Goal: Task Accomplishment & Management: Complete application form

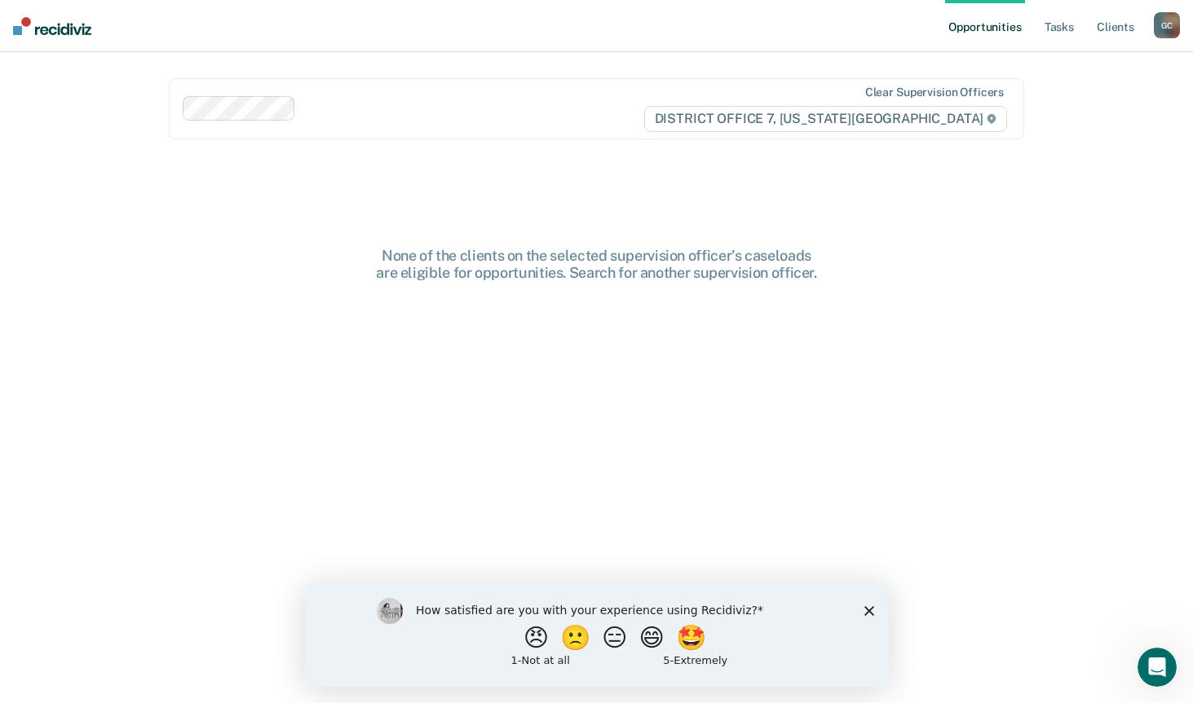
click at [1176, 24] on div "G C" at bounding box center [1166, 25] width 26 height 26
click at [1065, 85] on link "Go to PSI Case Dashboard" at bounding box center [1098, 87] width 136 height 14
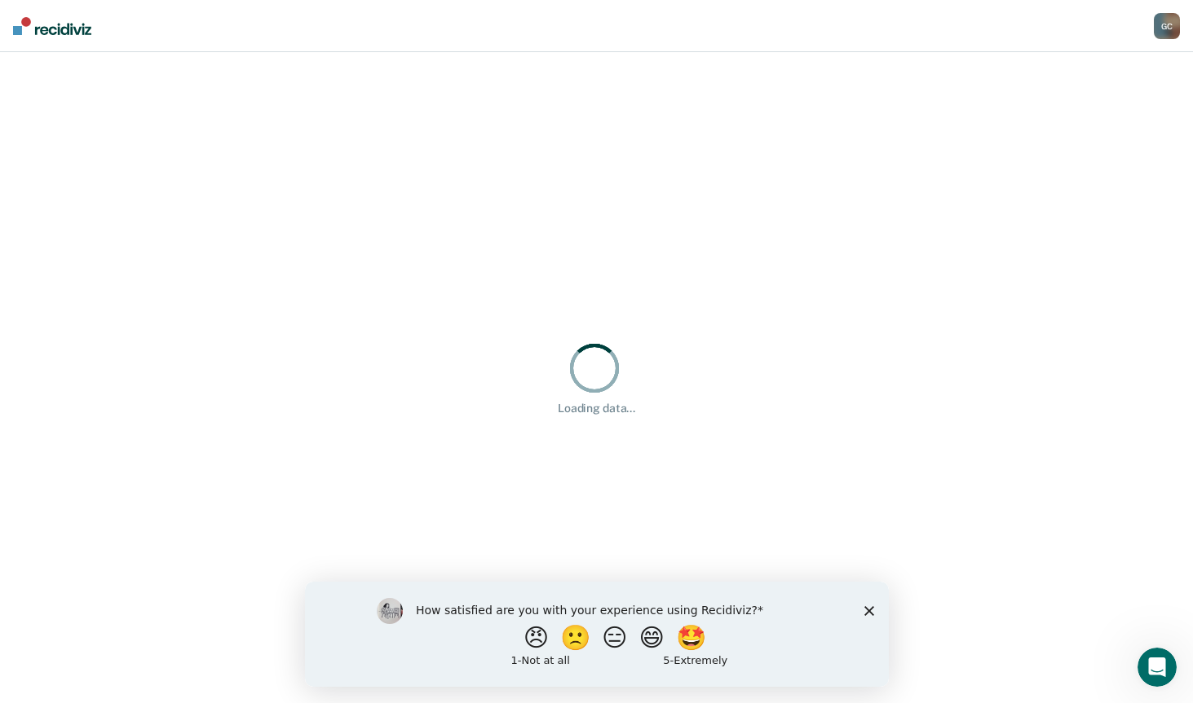
click at [870, 607] on polygon "Close survey" at bounding box center [868, 611] width 10 height 10
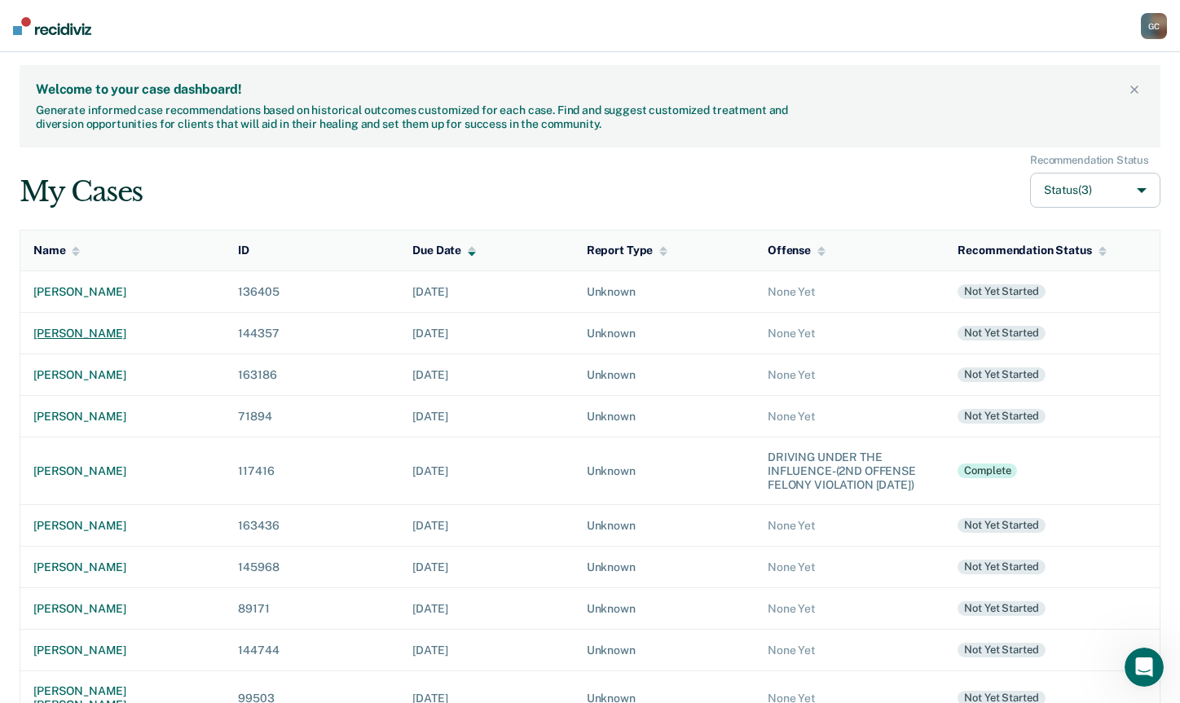
click at [74, 337] on div "[PERSON_NAME]" at bounding box center [122, 334] width 179 height 14
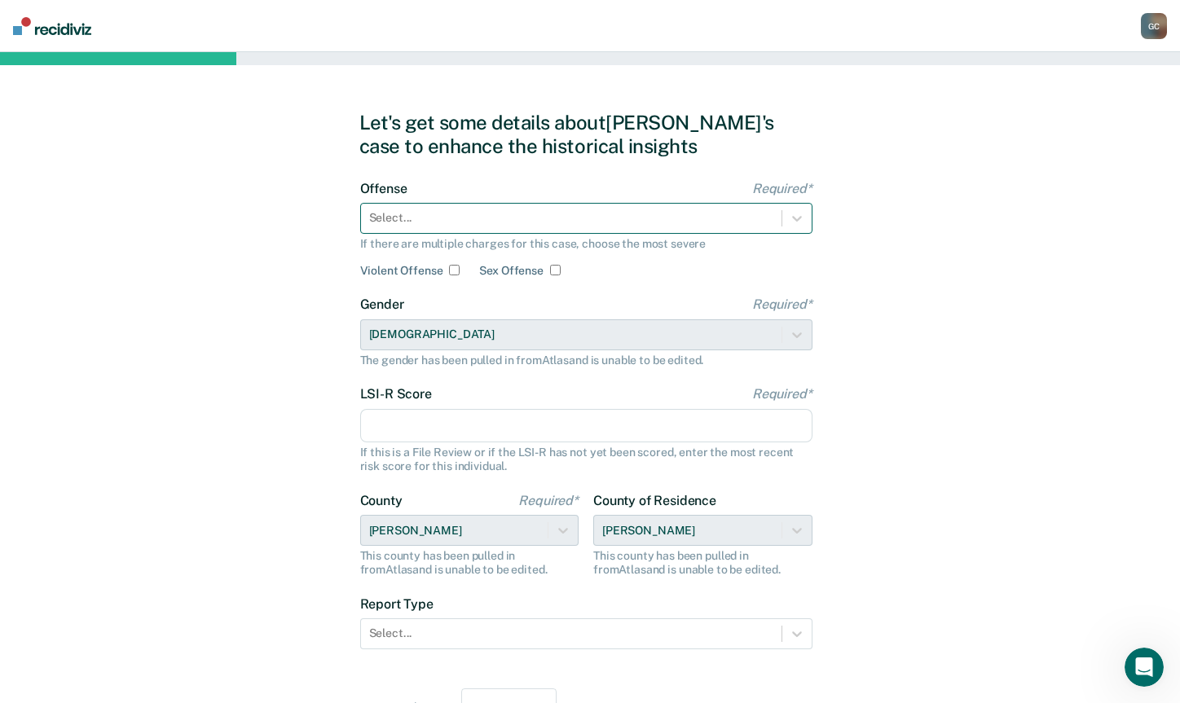
click at [561, 222] on div at bounding box center [571, 217] width 404 height 17
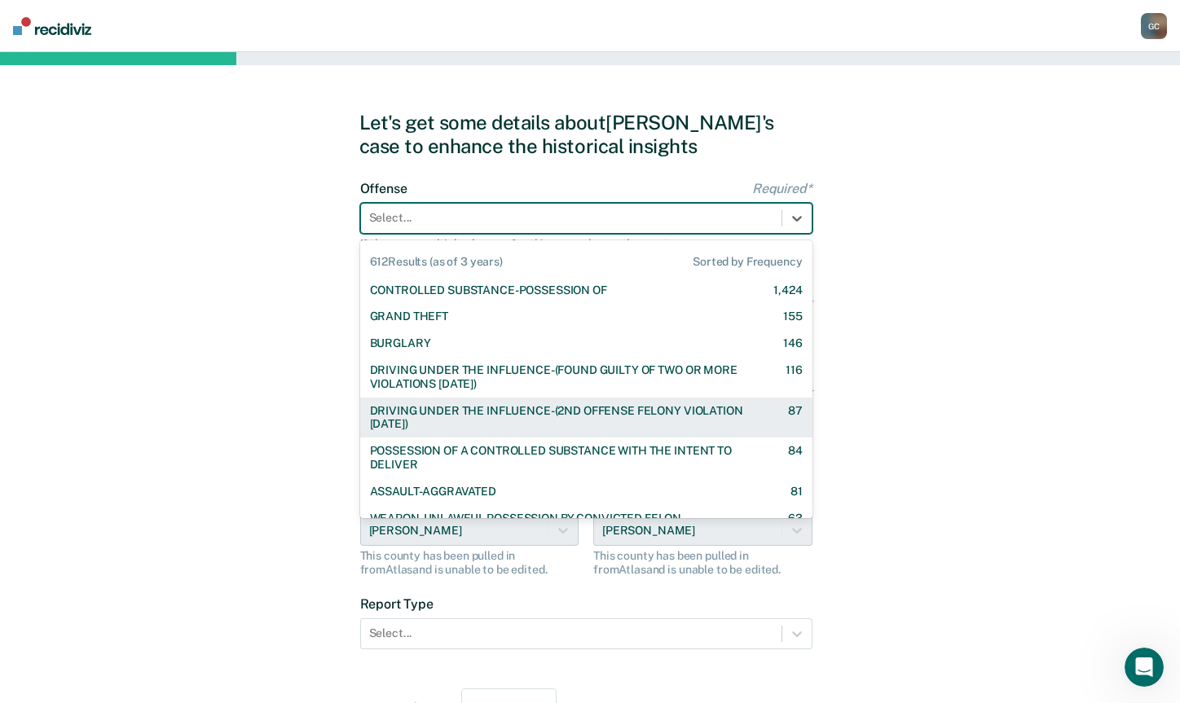
click at [514, 415] on div "DRIVING UNDER THE INFLUENCE-(2ND OFFENSE FELONY VIOLATION [DATE])" at bounding box center [565, 418] width 390 height 28
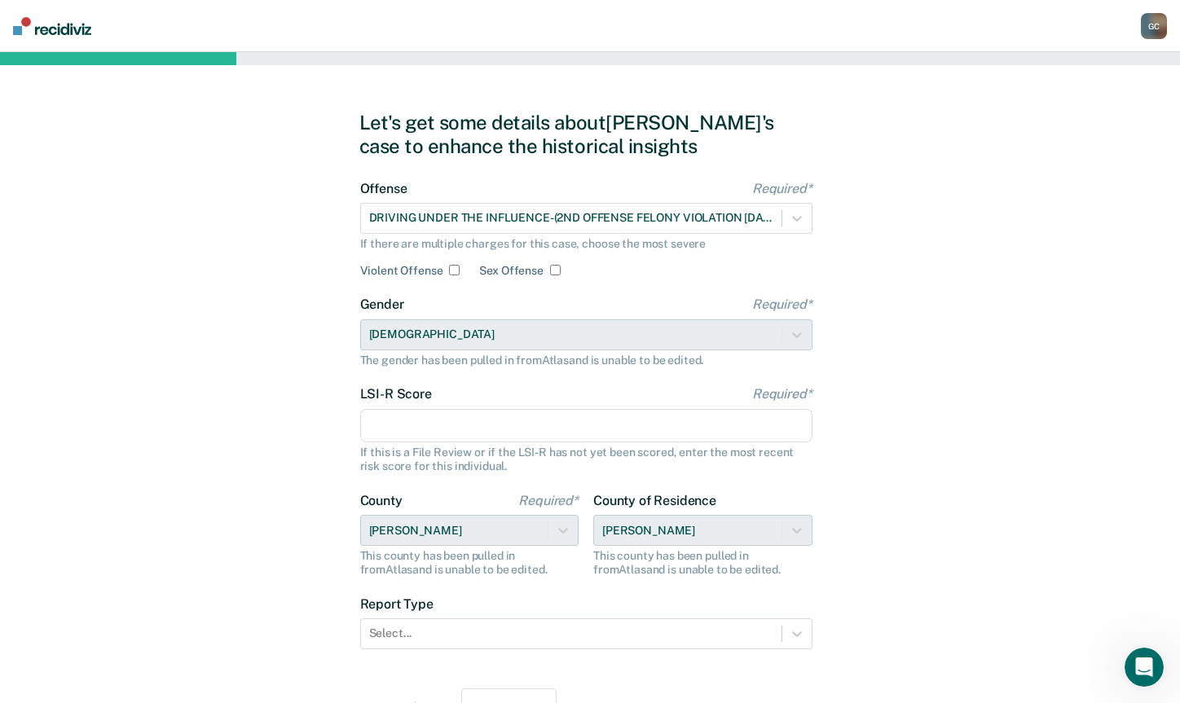
click at [399, 422] on input "LSI-R Score Required*" at bounding box center [586, 426] width 452 height 34
click at [424, 426] on input "LSI-R Score Required*" at bounding box center [586, 426] width 452 height 34
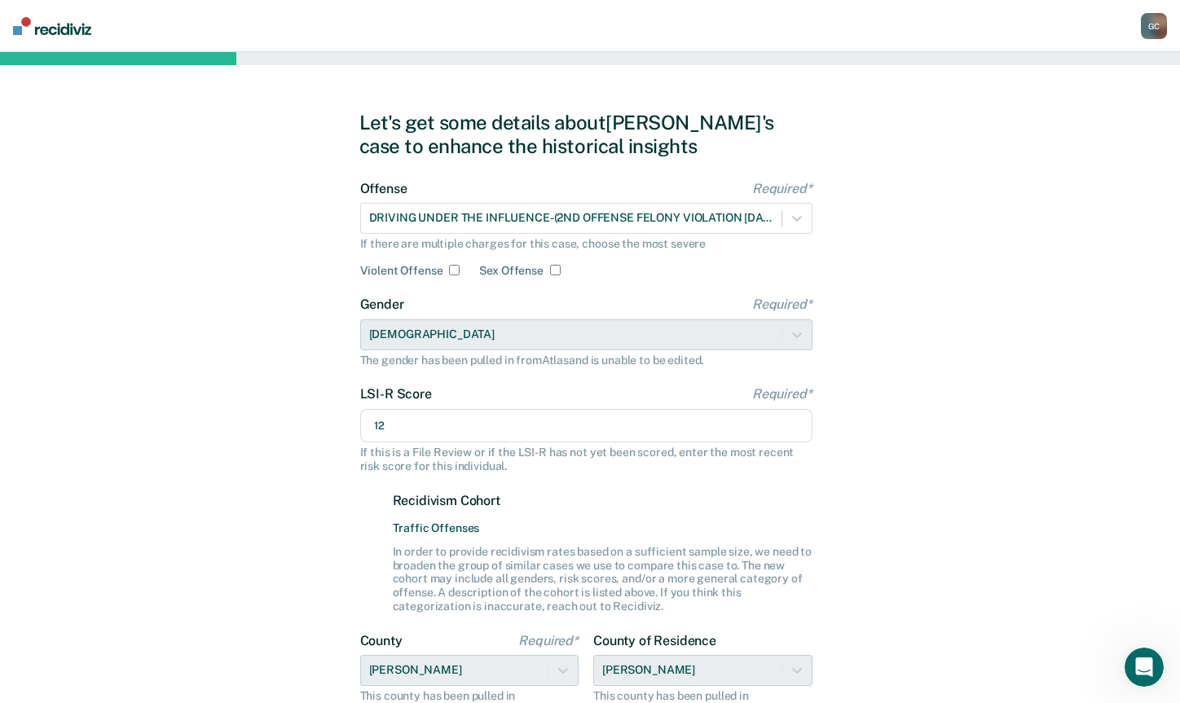
type input "12"
click at [894, 386] on div "Let's get some details about [PERSON_NAME]'s case to enhance the historical ins…" at bounding box center [590, 489] width 1180 height 875
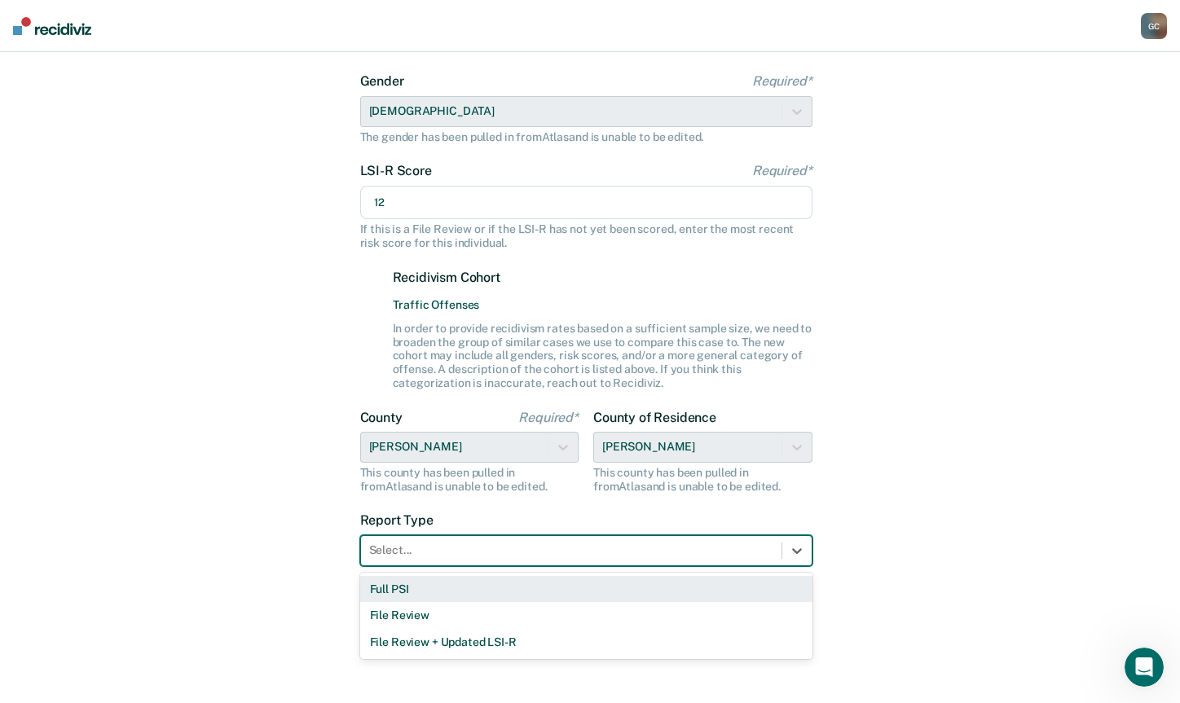
click at [464, 545] on div at bounding box center [571, 550] width 404 height 17
click at [440, 600] on div "Full PSI" at bounding box center [586, 589] width 452 height 27
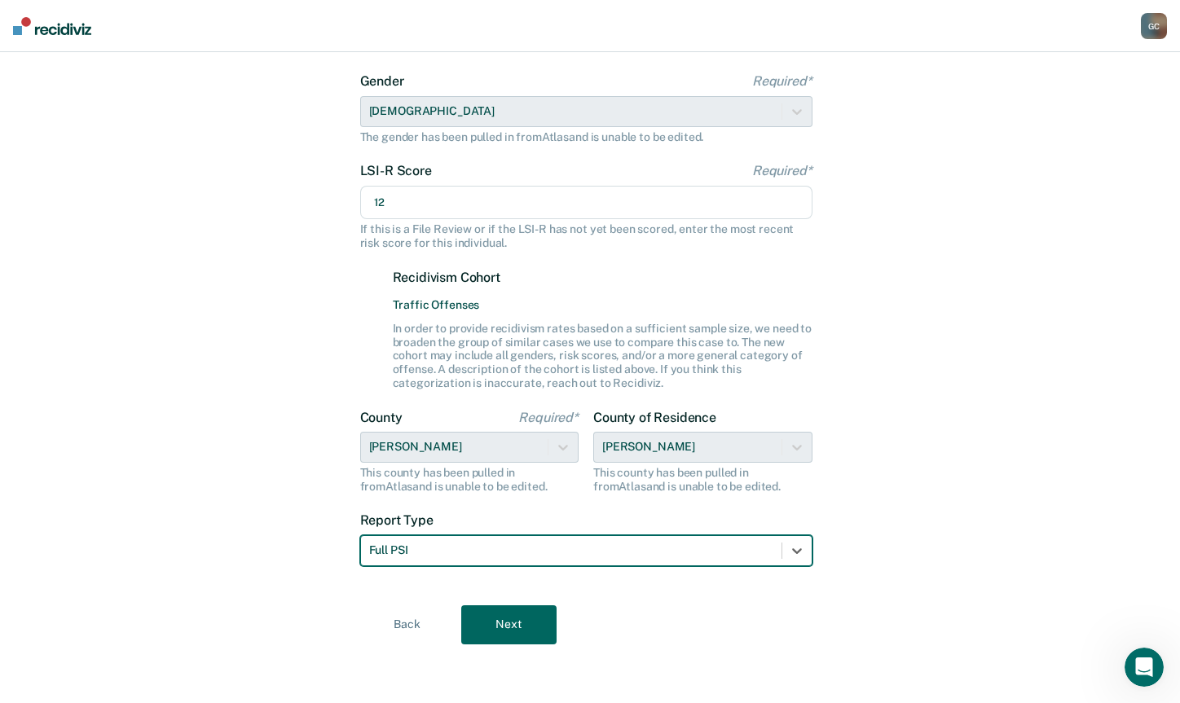
click at [521, 628] on button "Next" at bounding box center [508, 625] width 95 height 39
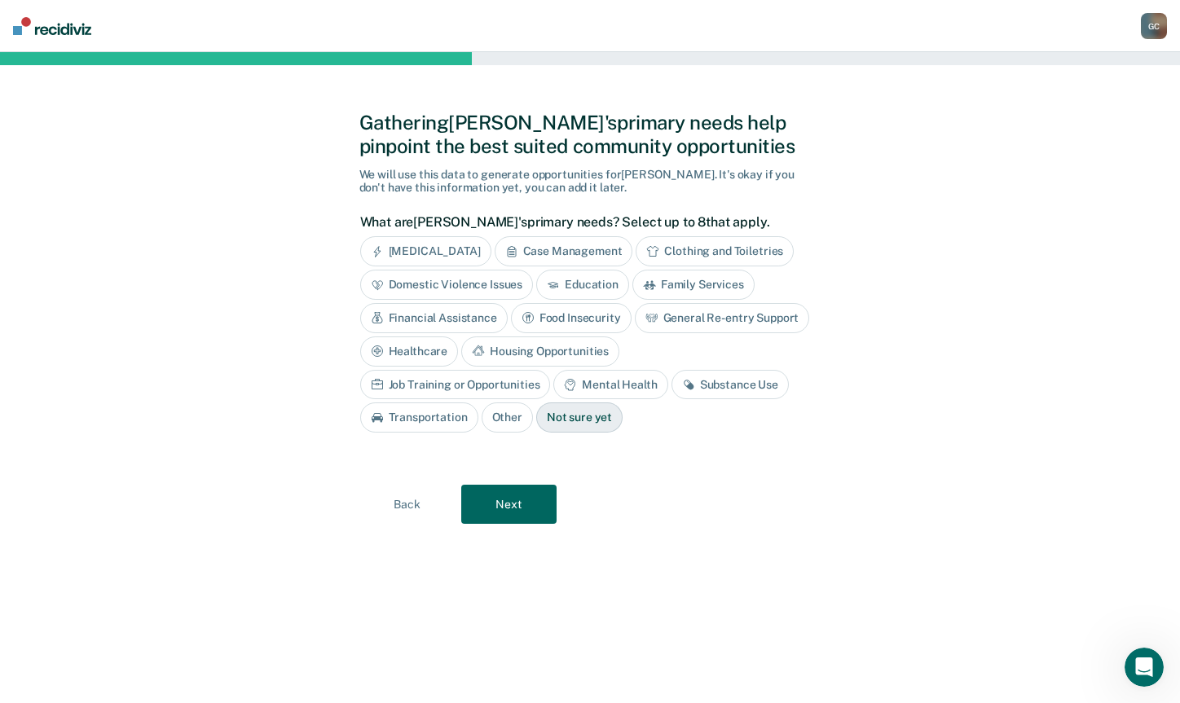
scroll to position [0, 0]
click at [561, 241] on div "Case Management" at bounding box center [570, 251] width 139 height 30
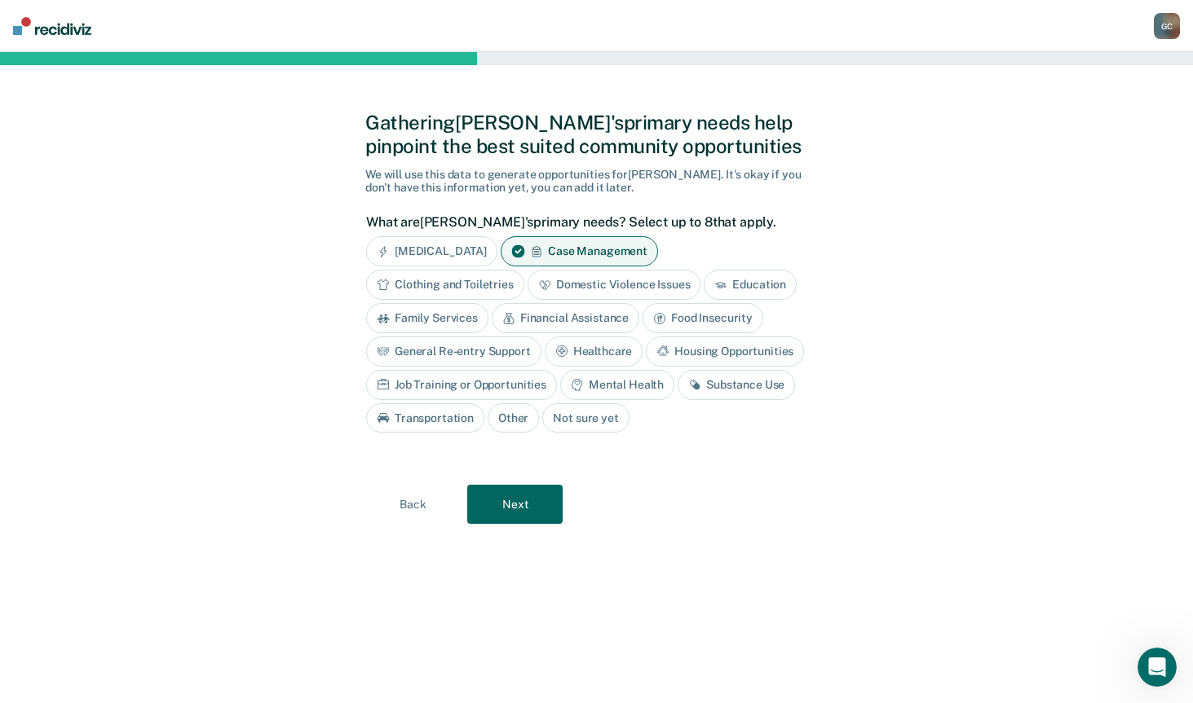
click at [736, 385] on div "Substance Use" at bounding box center [735, 385] width 117 height 30
click at [416, 412] on div "Transportation" at bounding box center [425, 419] width 118 height 30
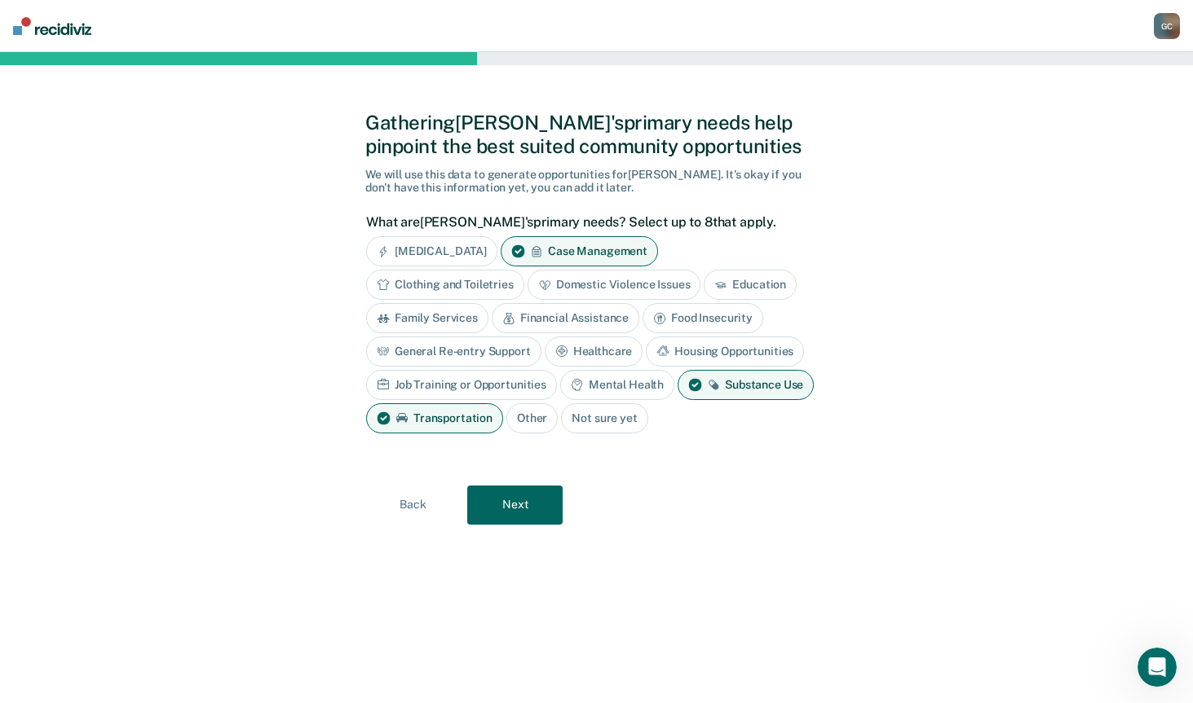
click at [530, 509] on button "Next" at bounding box center [514, 505] width 95 height 39
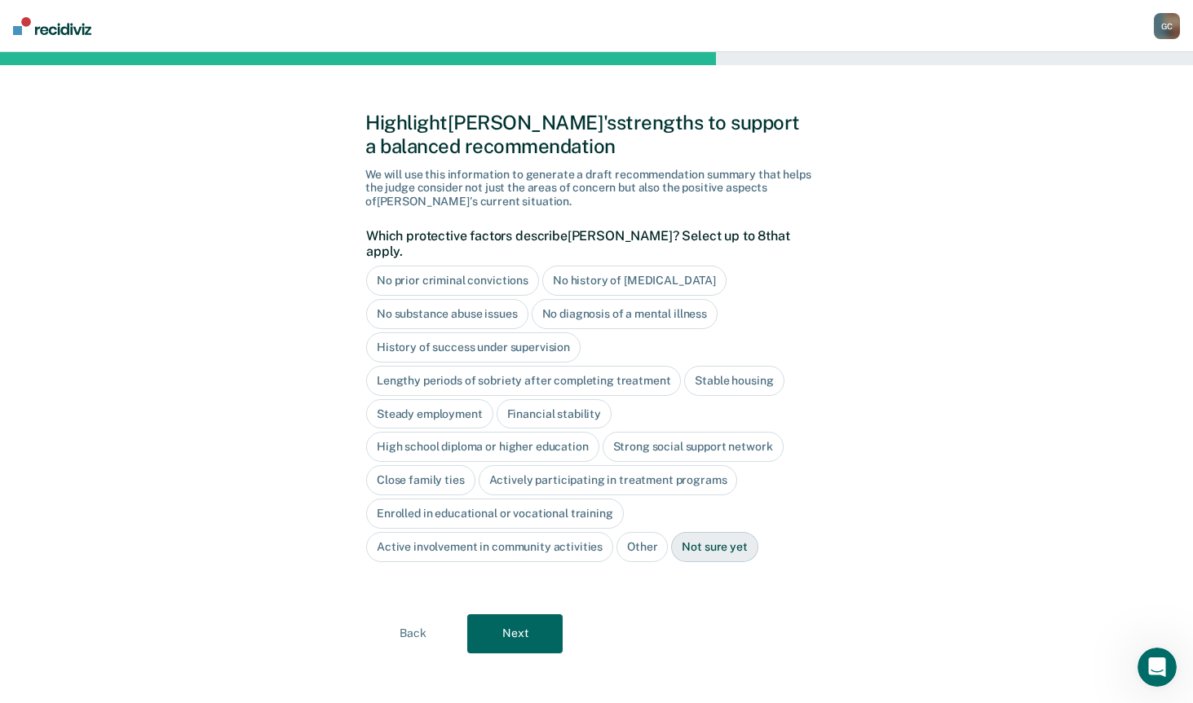
click at [447, 333] on div "History of success under supervision" at bounding box center [473, 348] width 214 height 30
click at [569, 299] on div "No diagnosis of a mental illness" at bounding box center [624, 314] width 187 height 30
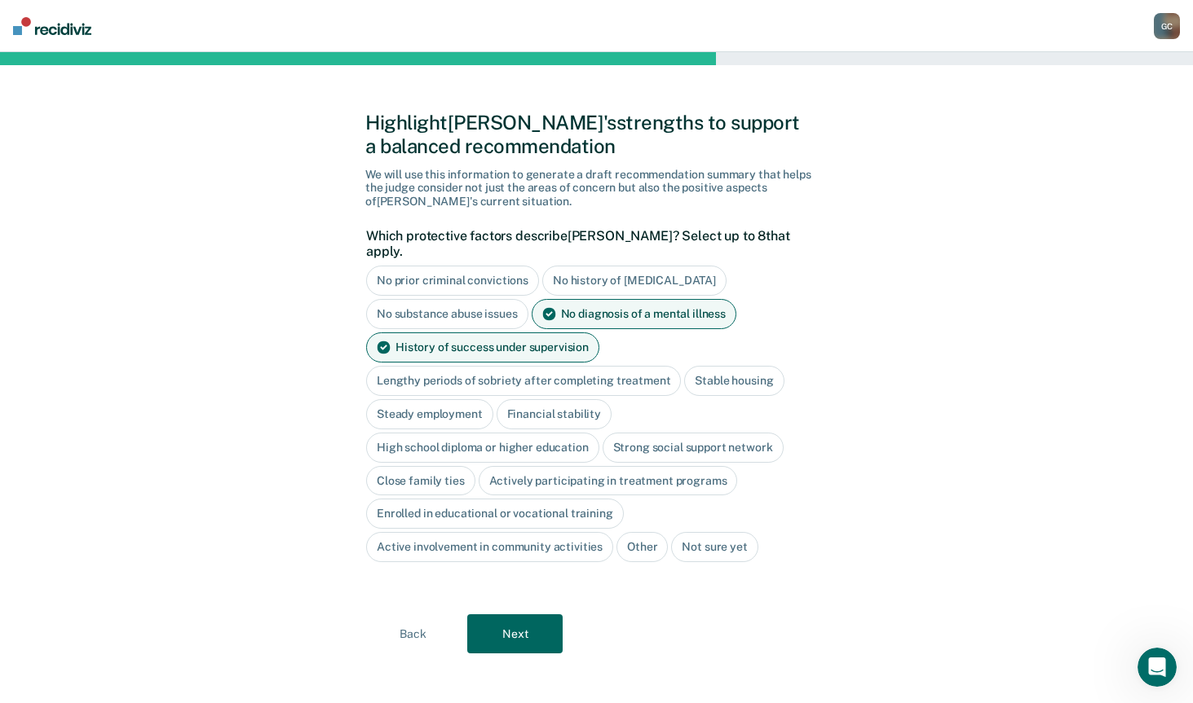
click at [526, 399] on div "Financial stability" at bounding box center [553, 414] width 115 height 30
click at [430, 399] on div "Steady employment" at bounding box center [429, 414] width 127 height 30
click at [425, 440] on div "High school diploma or higher education" at bounding box center [482, 448] width 233 height 30
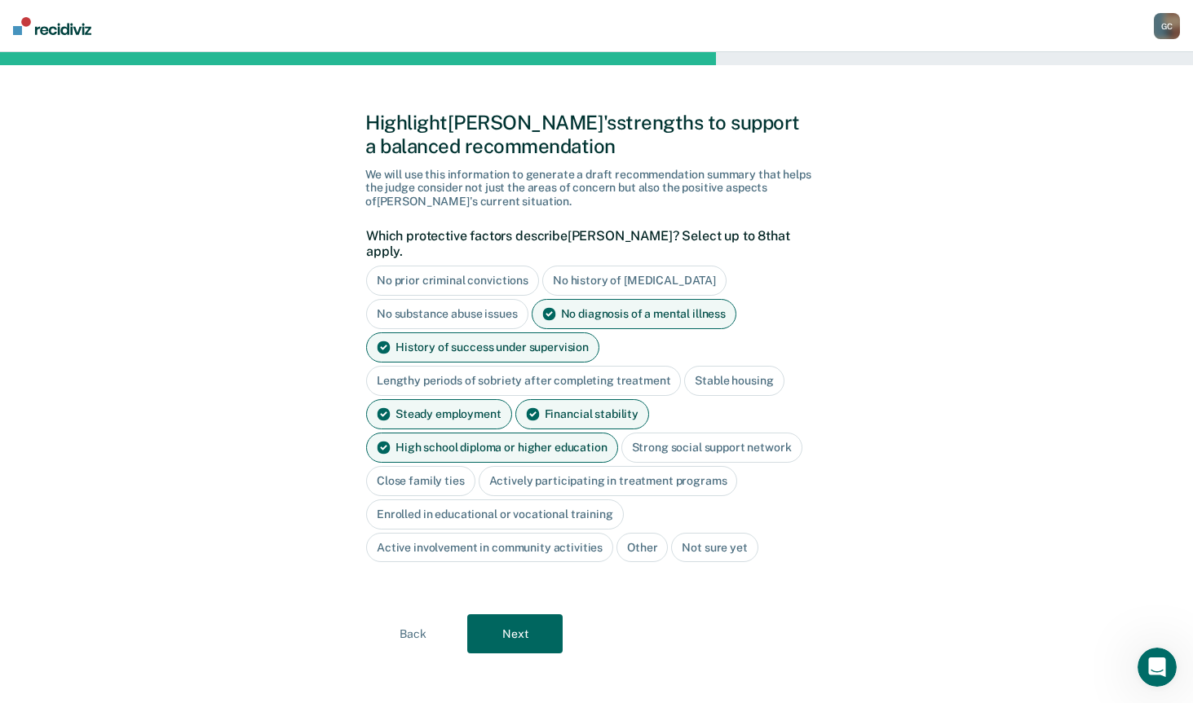
click at [735, 433] on div "Strong social support network" at bounding box center [711, 448] width 181 height 30
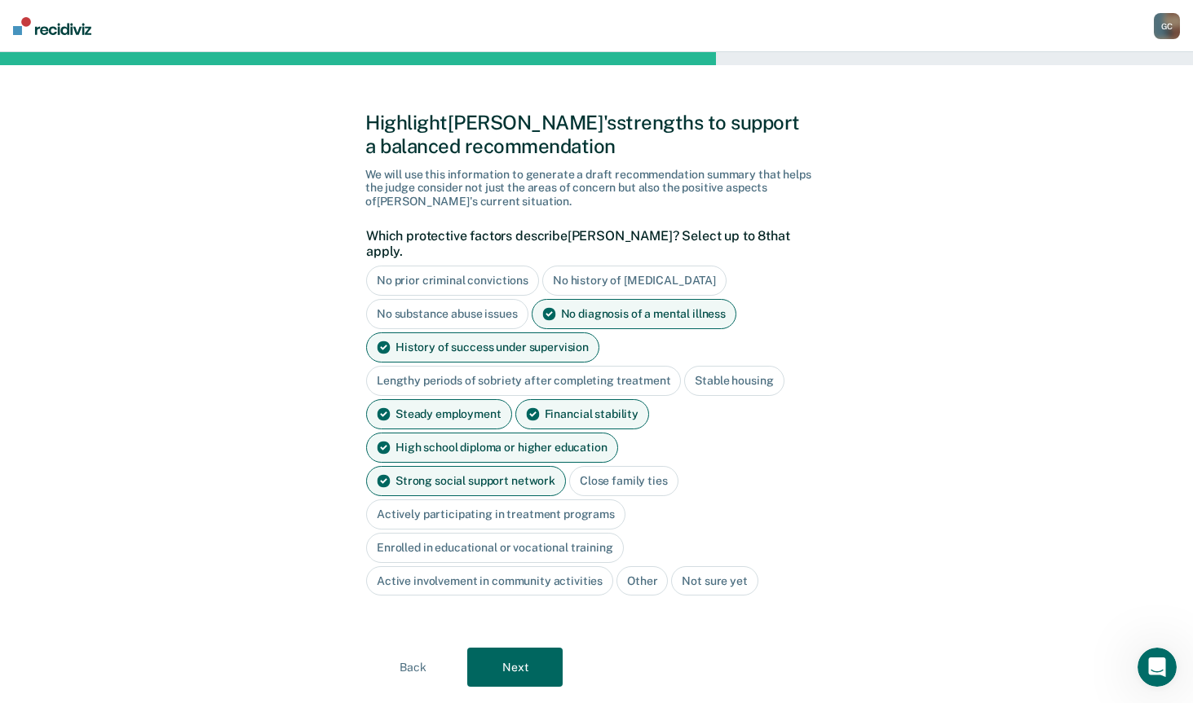
click at [569, 466] on div "Close family ties" at bounding box center [623, 481] width 109 height 30
click at [496, 567] on div "Active involvement in community activities" at bounding box center [489, 582] width 247 height 30
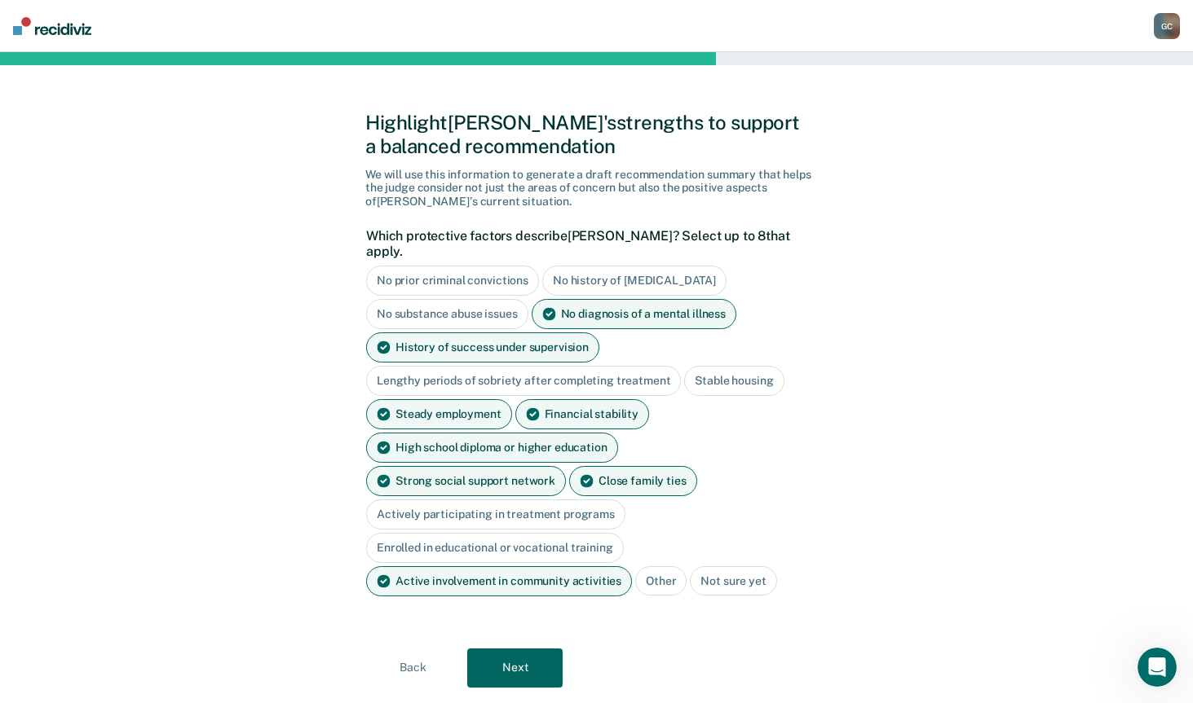
click at [504, 649] on button "Next" at bounding box center [514, 668] width 95 height 39
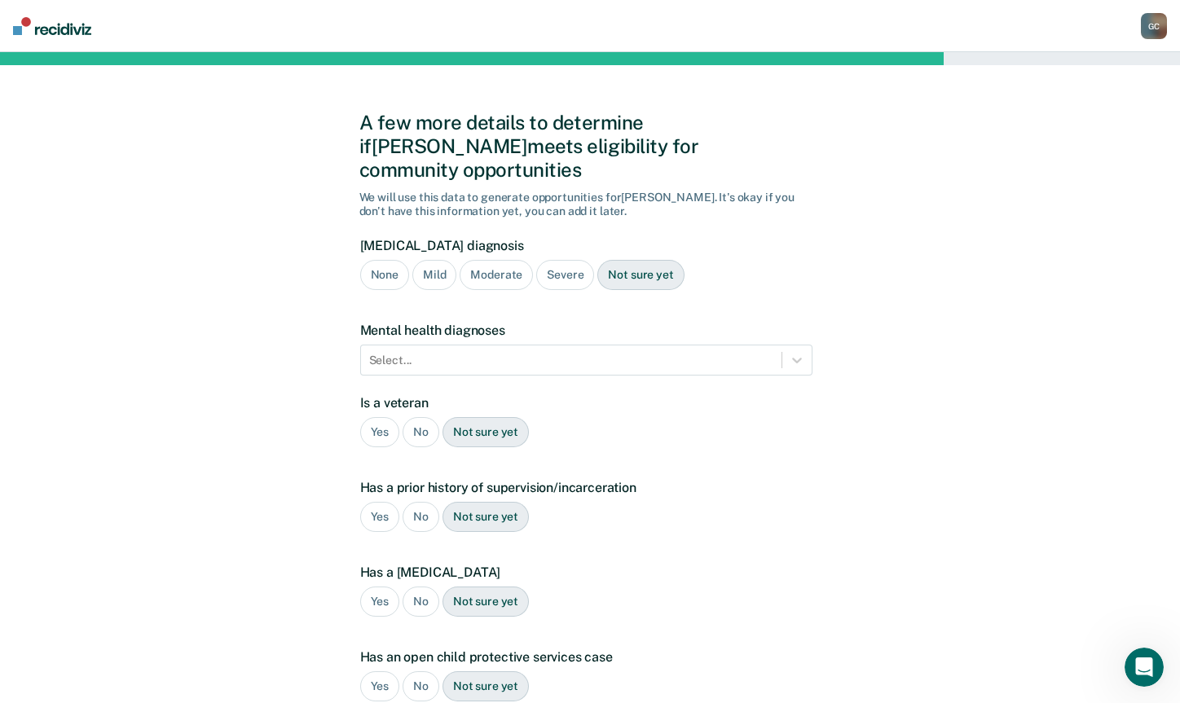
click at [568, 260] on div "Severe" at bounding box center [565, 275] width 58 height 30
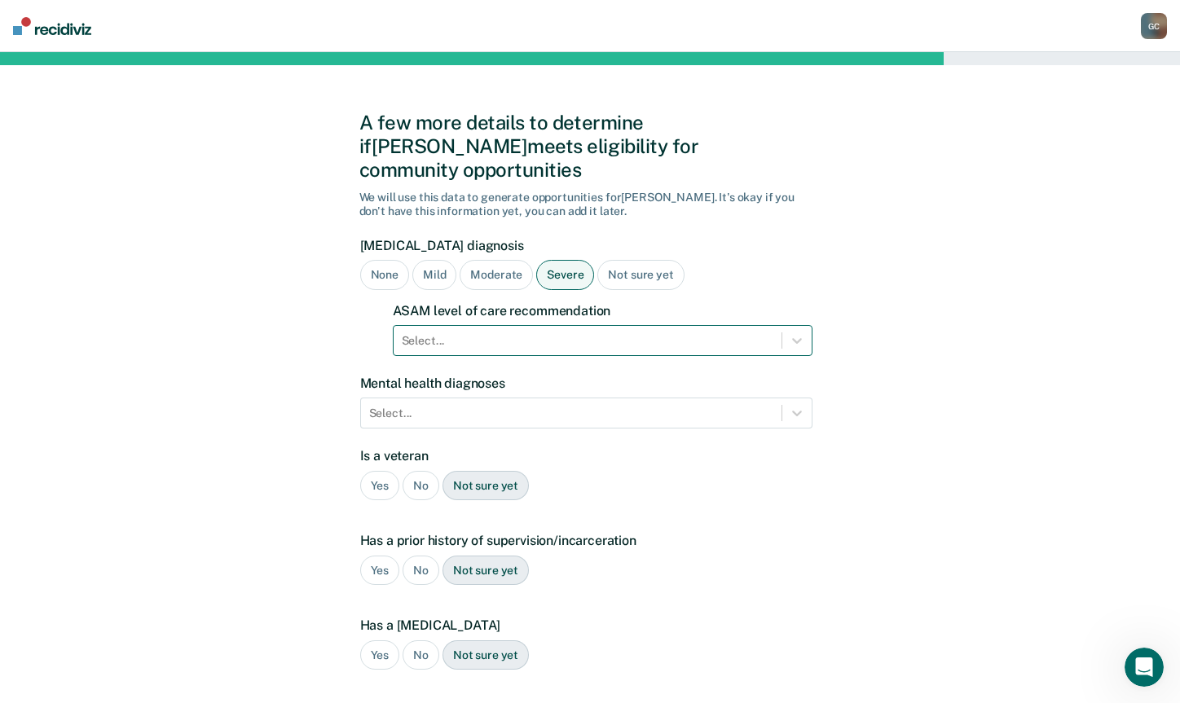
click at [531, 333] on div at bounding box center [588, 341] width 372 height 17
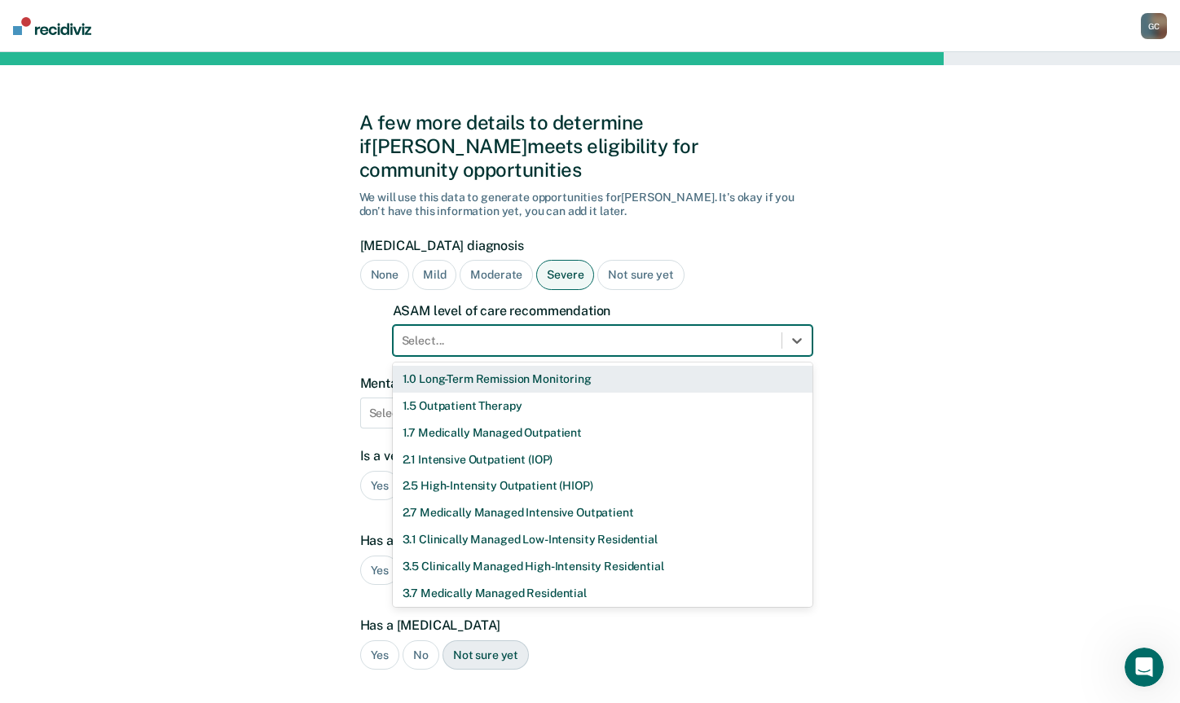
click at [490, 366] on div "1.0 Long-Term Remission Monitoring" at bounding box center [603, 379] width 420 height 27
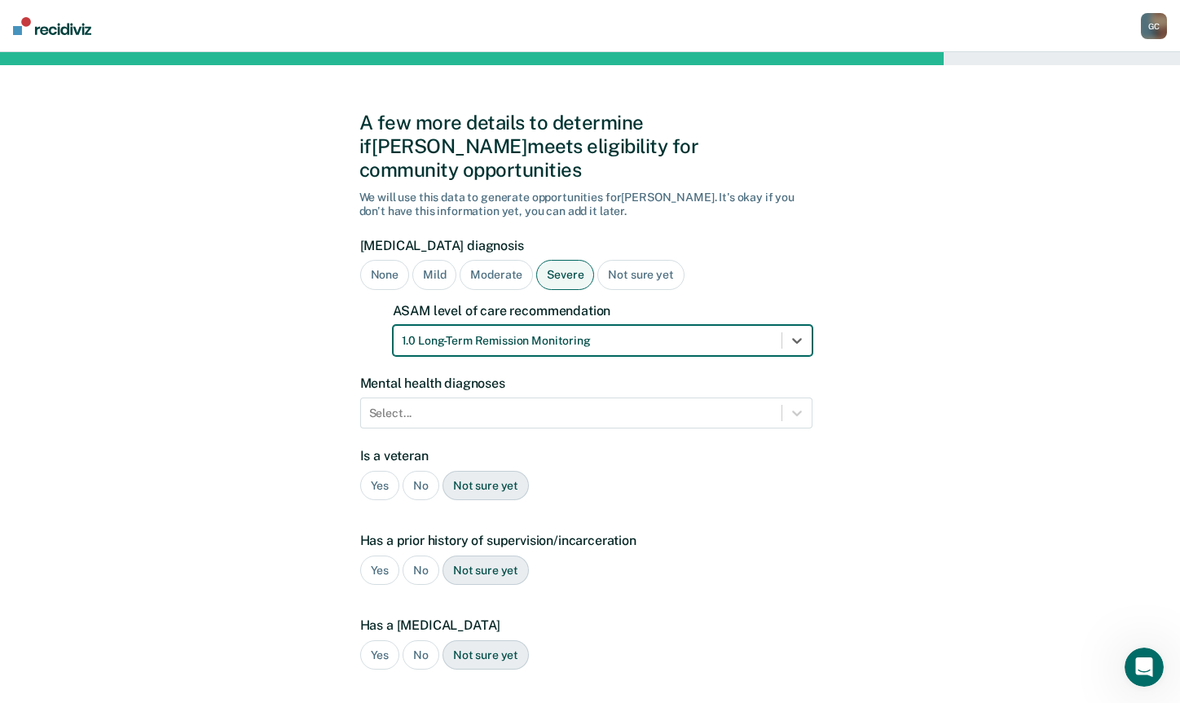
click at [634, 260] on div "Not sure yet" at bounding box center [641, 275] width 86 height 30
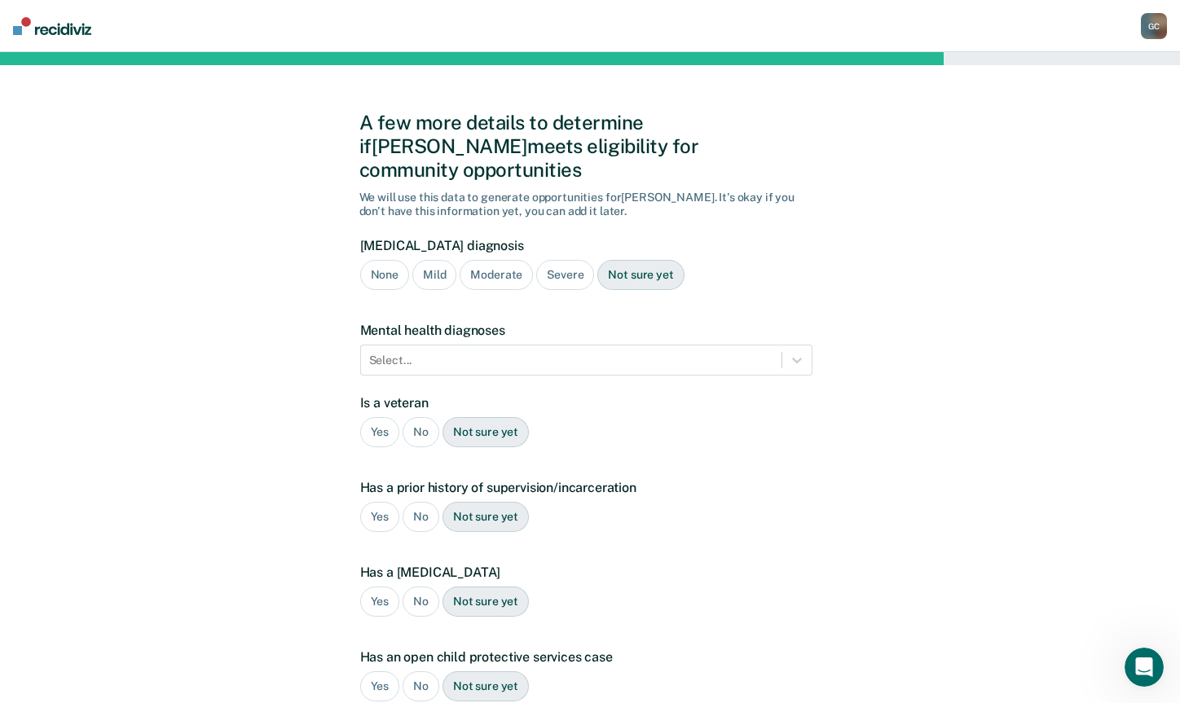
click at [489, 260] on div "Moderate" at bounding box center [496, 275] width 73 height 30
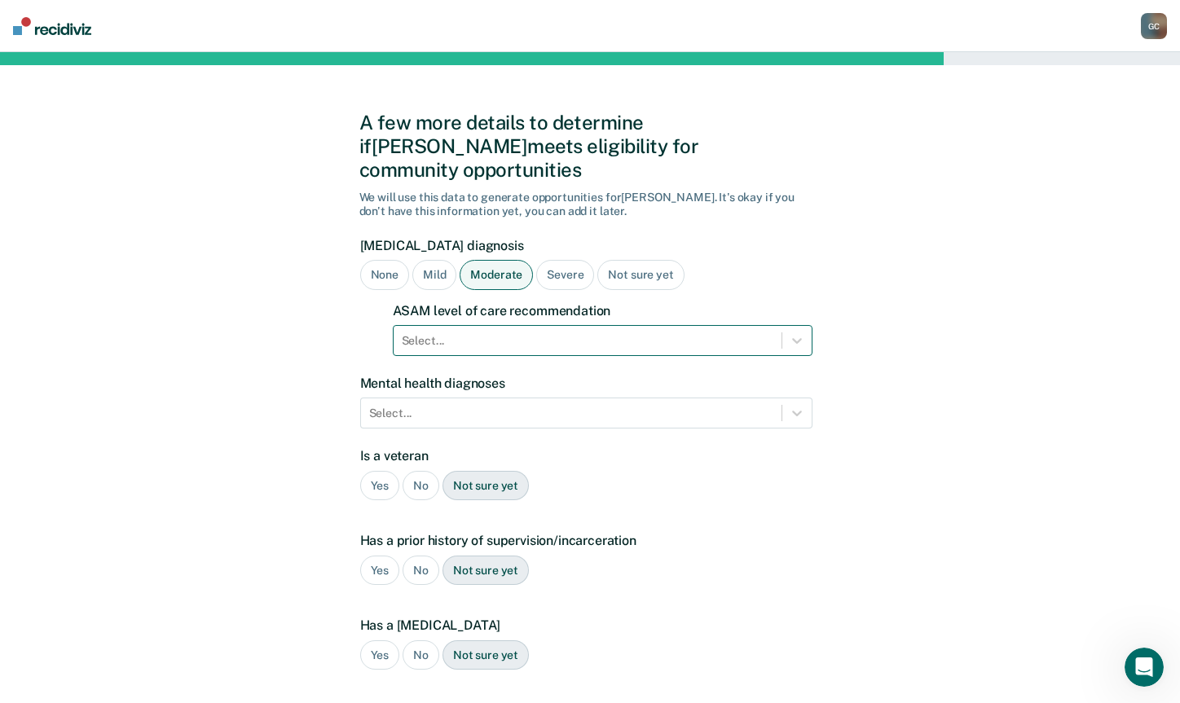
click at [487, 333] on div at bounding box center [588, 341] width 372 height 17
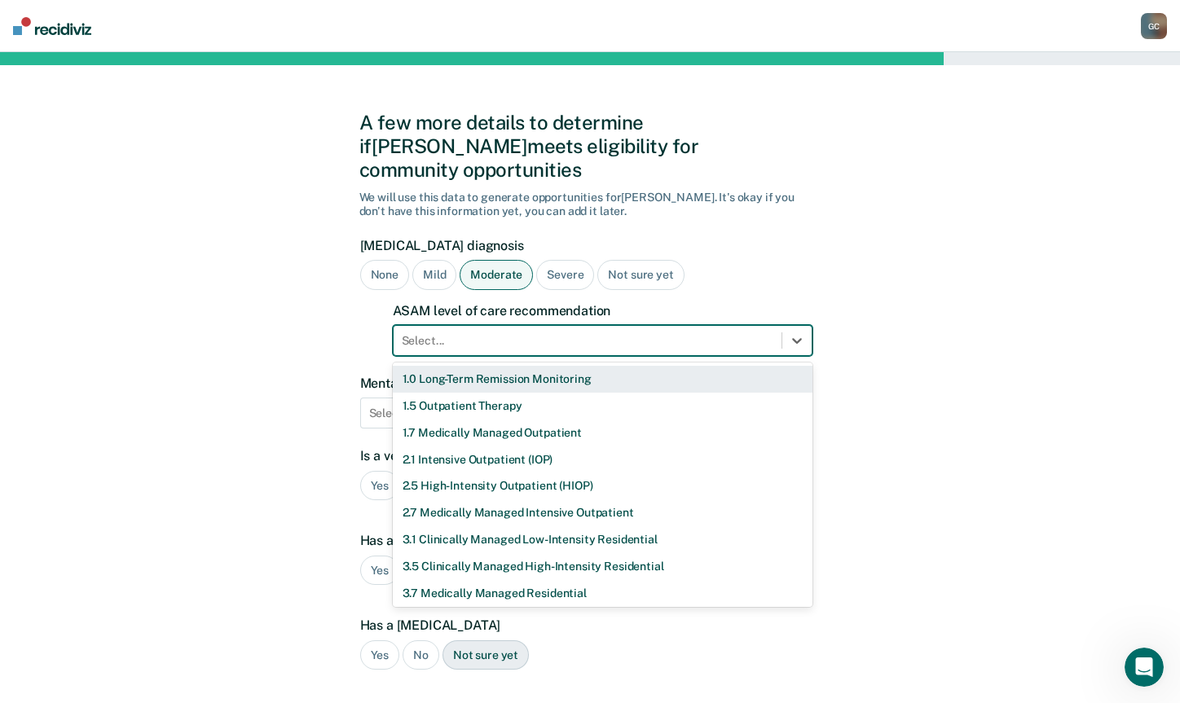
click at [496, 366] on div "1.0 Long-Term Remission Monitoring" at bounding box center [603, 379] width 420 height 27
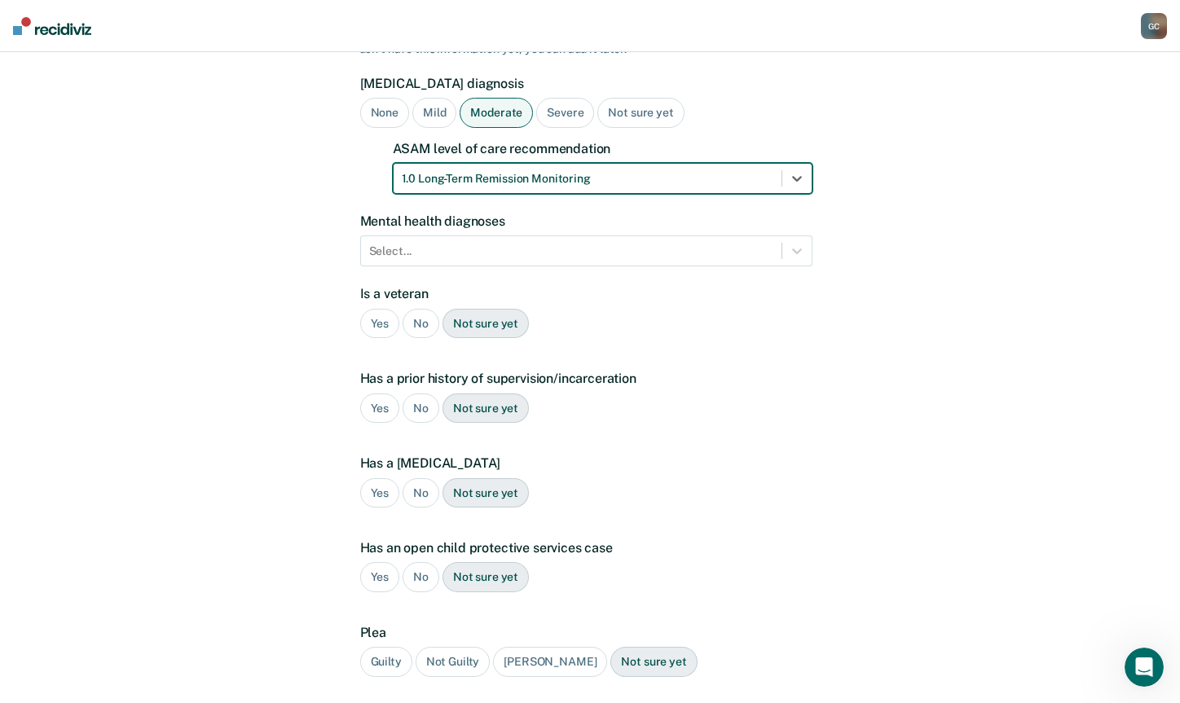
scroll to position [163, 0]
click at [439, 242] on div at bounding box center [571, 250] width 404 height 17
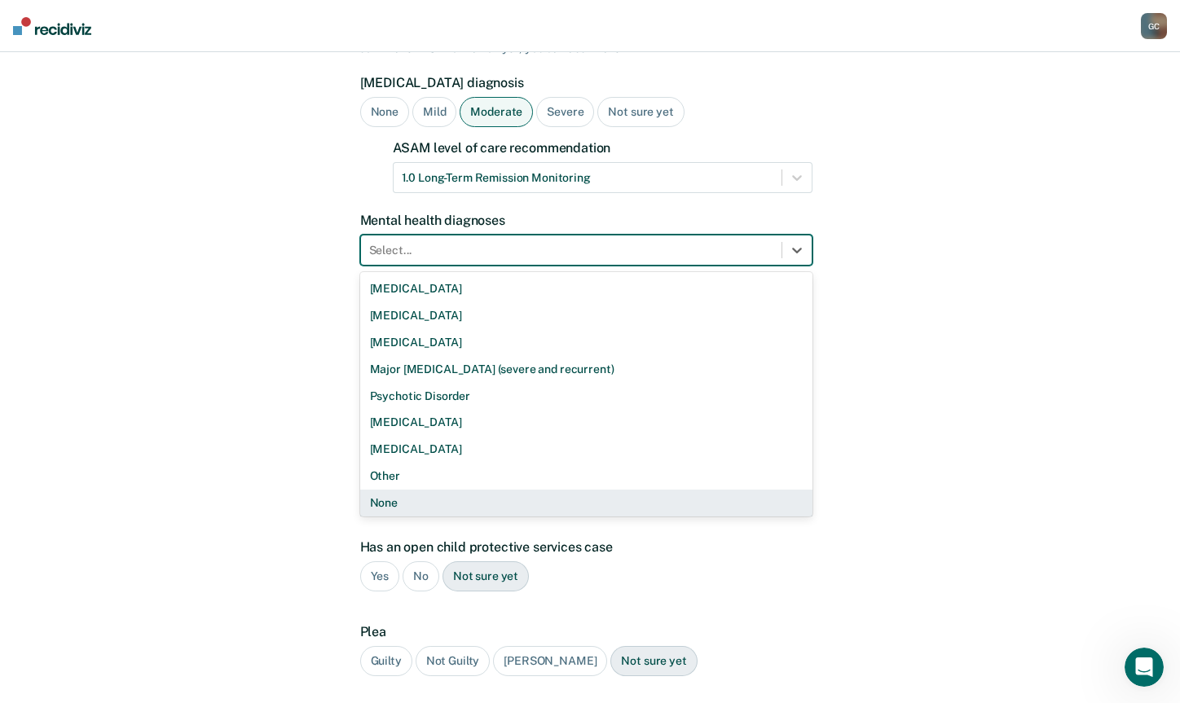
click at [439, 490] on div "None" at bounding box center [586, 503] width 452 height 27
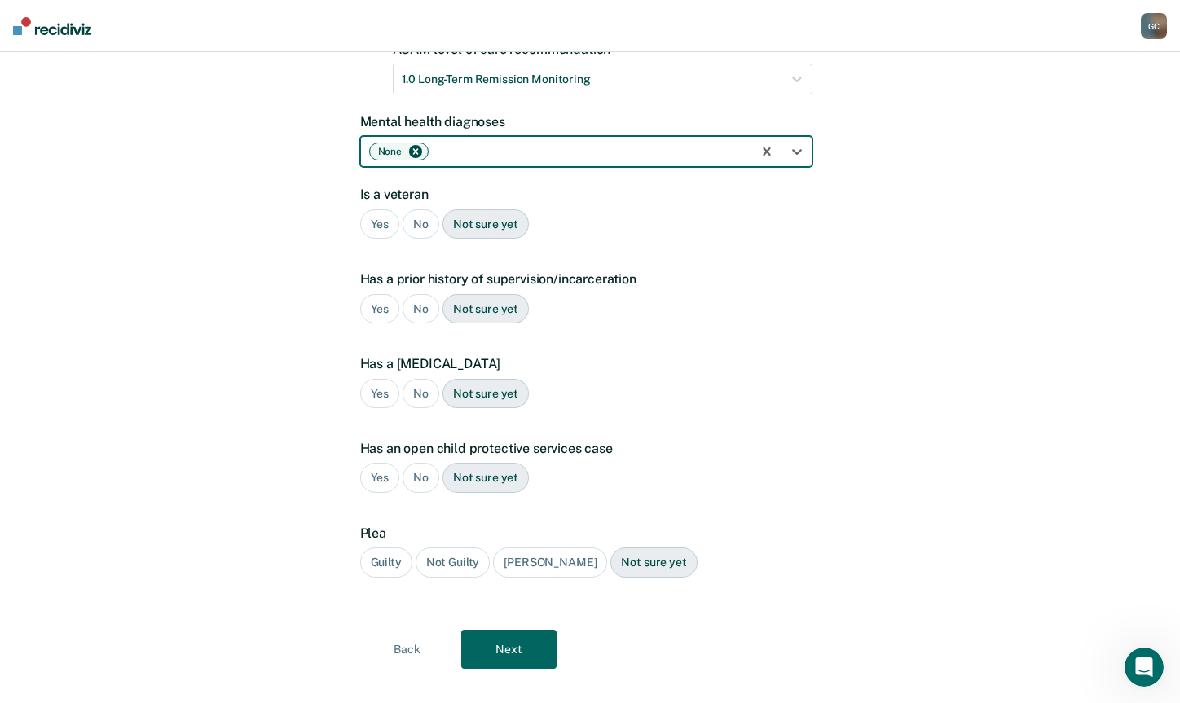
scroll to position [262, 0]
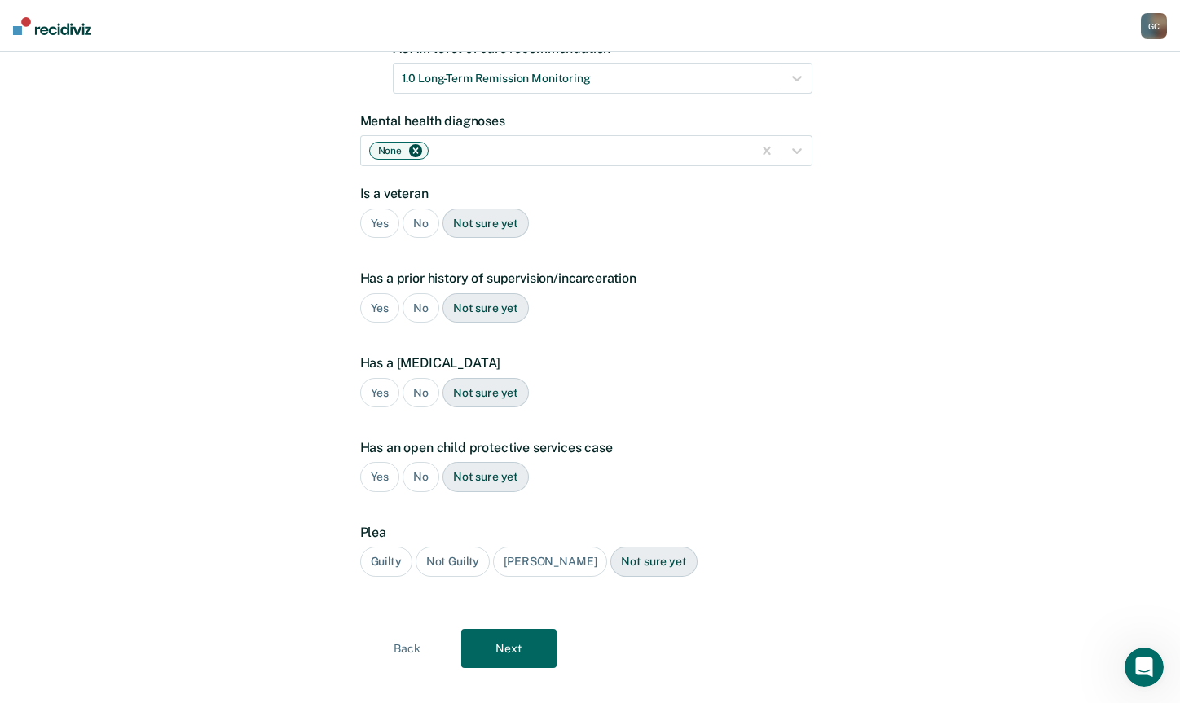
click at [427, 209] on div "No" at bounding box center [421, 224] width 37 height 30
click at [379, 293] on div "Yes" at bounding box center [380, 308] width 40 height 30
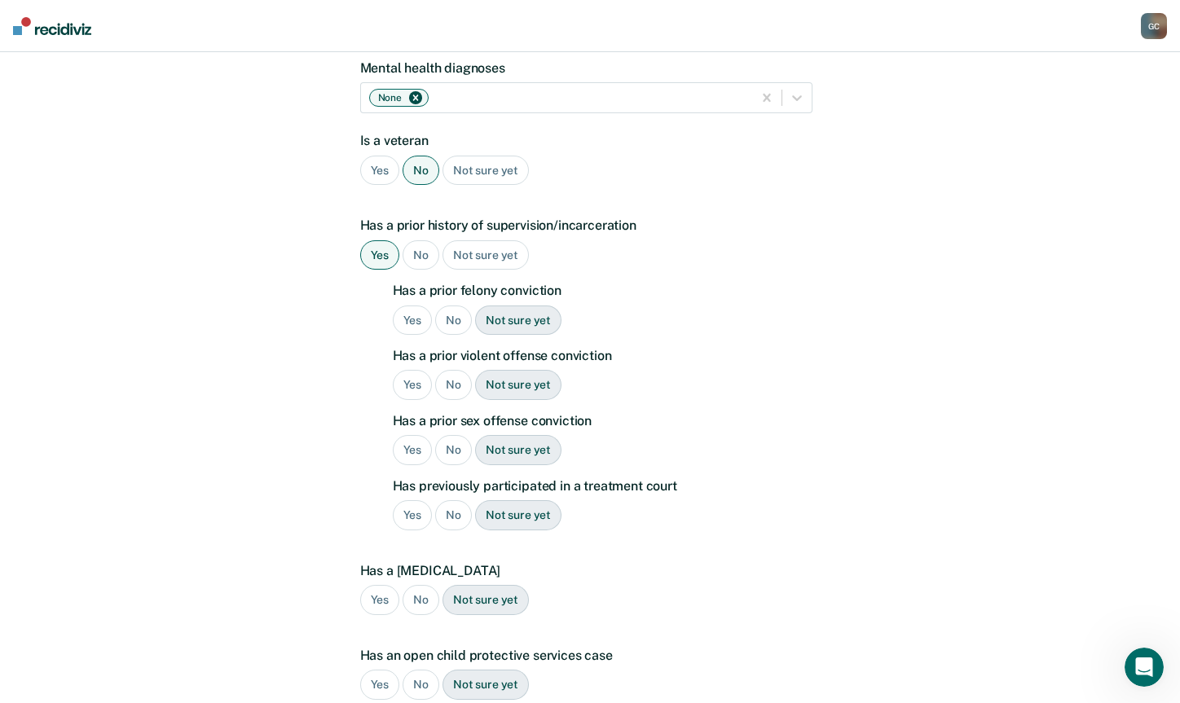
scroll to position [426, 0]
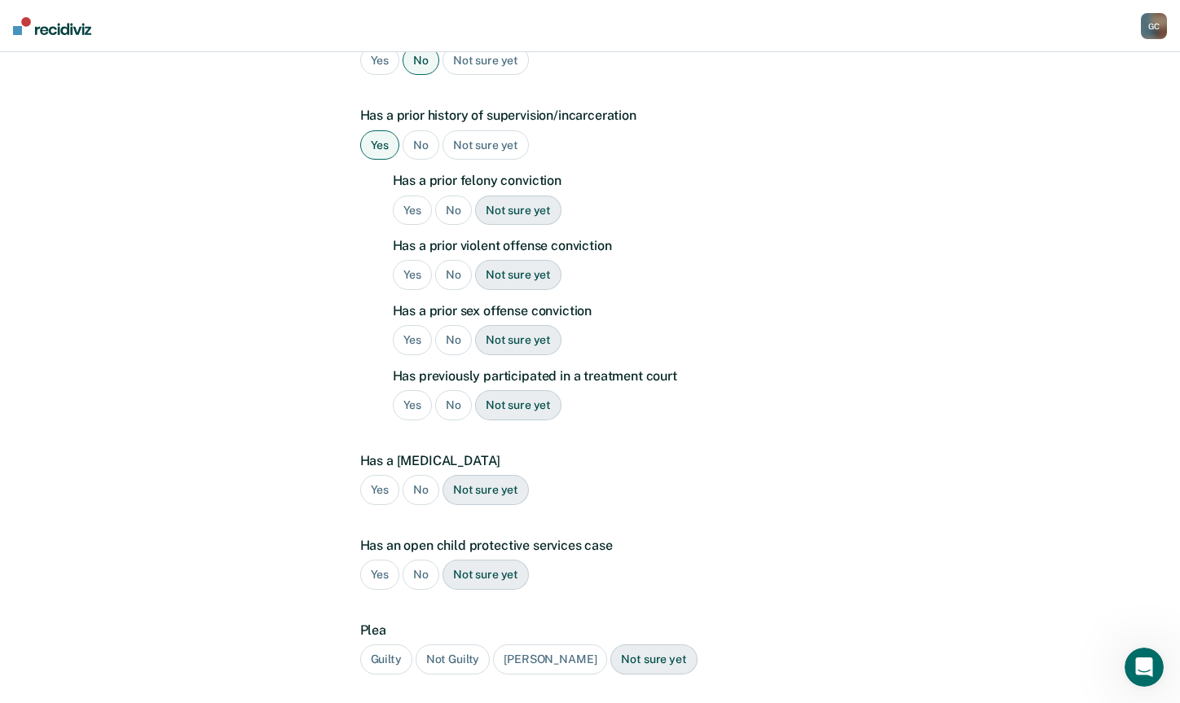
click at [411, 196] on div "Yes" at bounding box center [413, 211] width 40 height 30
click at [452, 260] on div "No" at bounding box center [453, 275] width 37 height 30
click at [442, 325] on div "No" at bounding box center [453, 340] width 37 height 30
click at [404, 390] on div "Yes" at bounding box center [413, 405] width 40 height 30
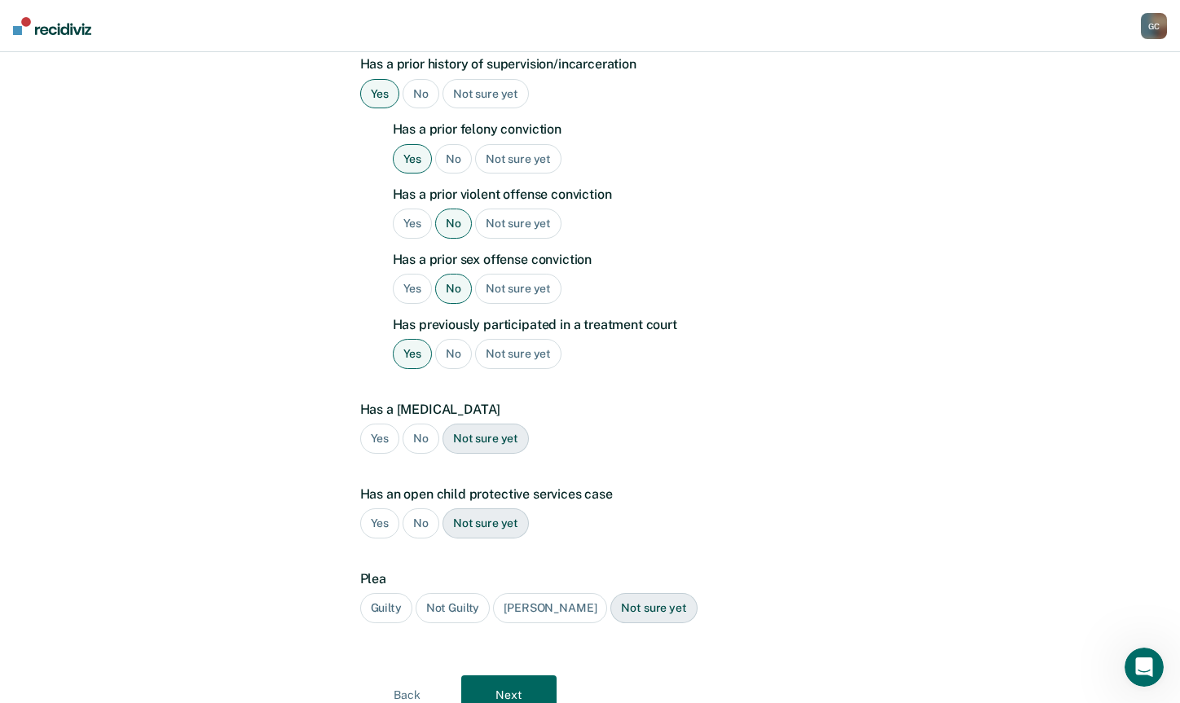
scroll to position [523, 0]
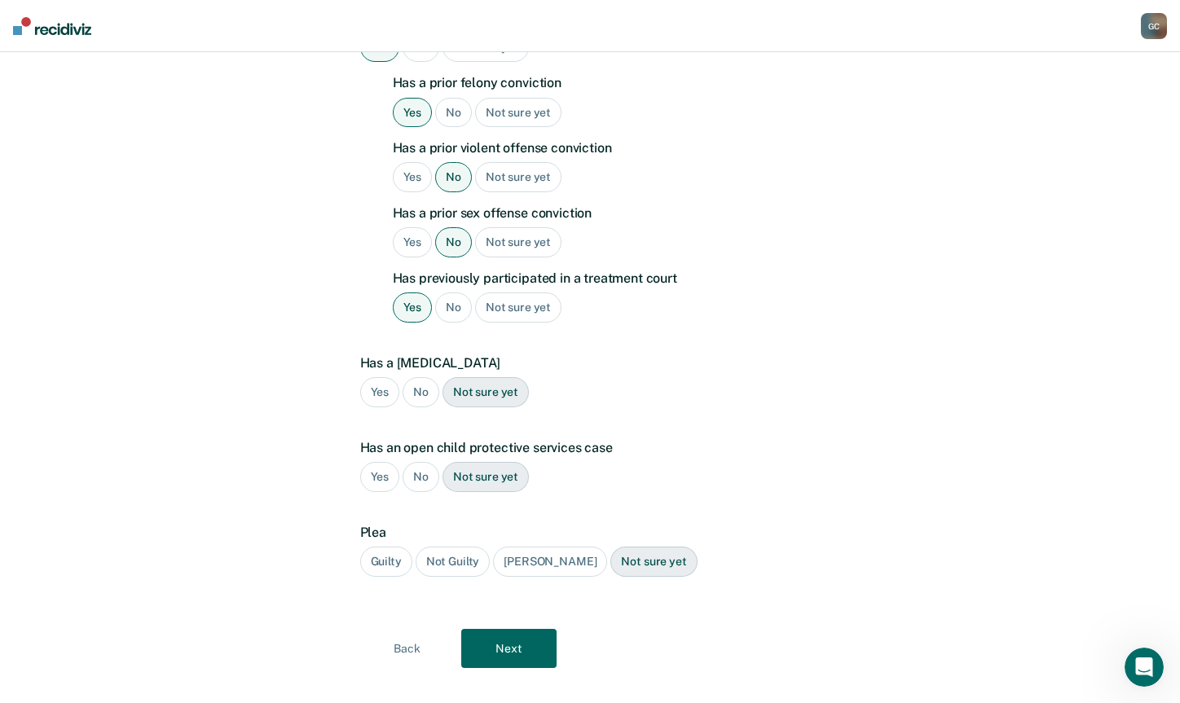
click at [426, 377] on div "No" at bounding box center [421, 392] width 37 height 30
click at [421, 462] on div "No" at bounding box center [421, 477] width 37 height 30
click at [385, 547] on div "Guilty" at bounding box center [386, 562] width 52 height 30
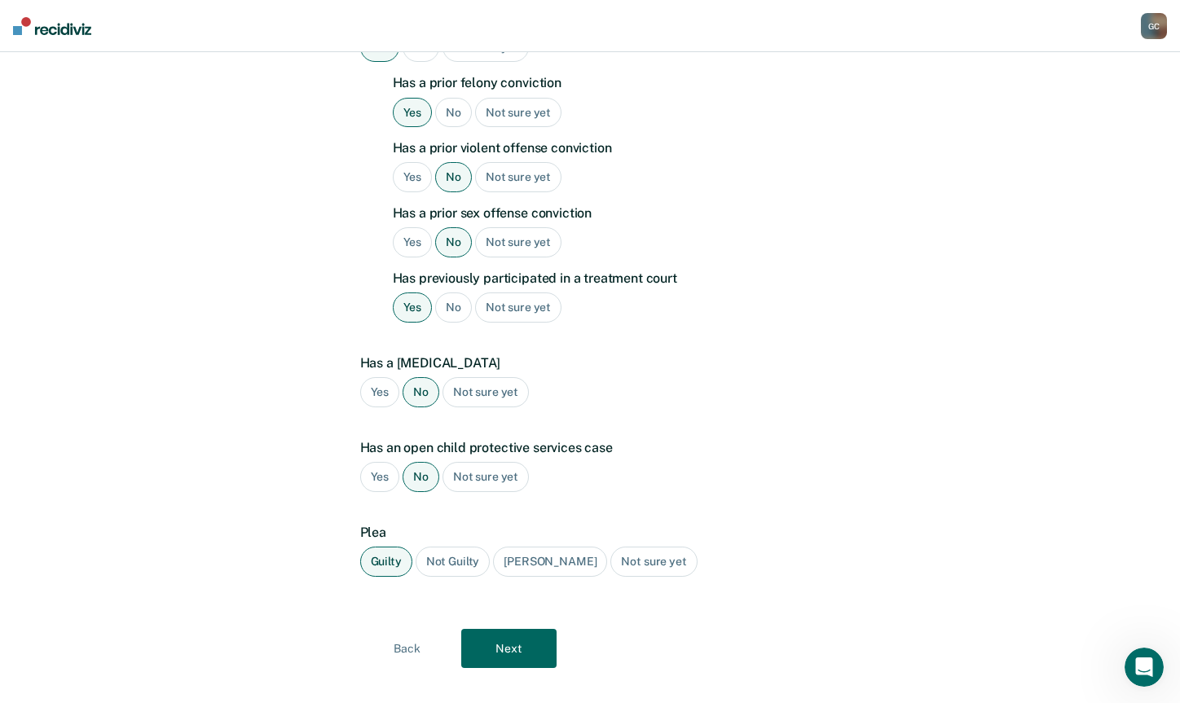
click at [499, 629] on button "Next" at bounding box center [508, 648] width 95 height 39
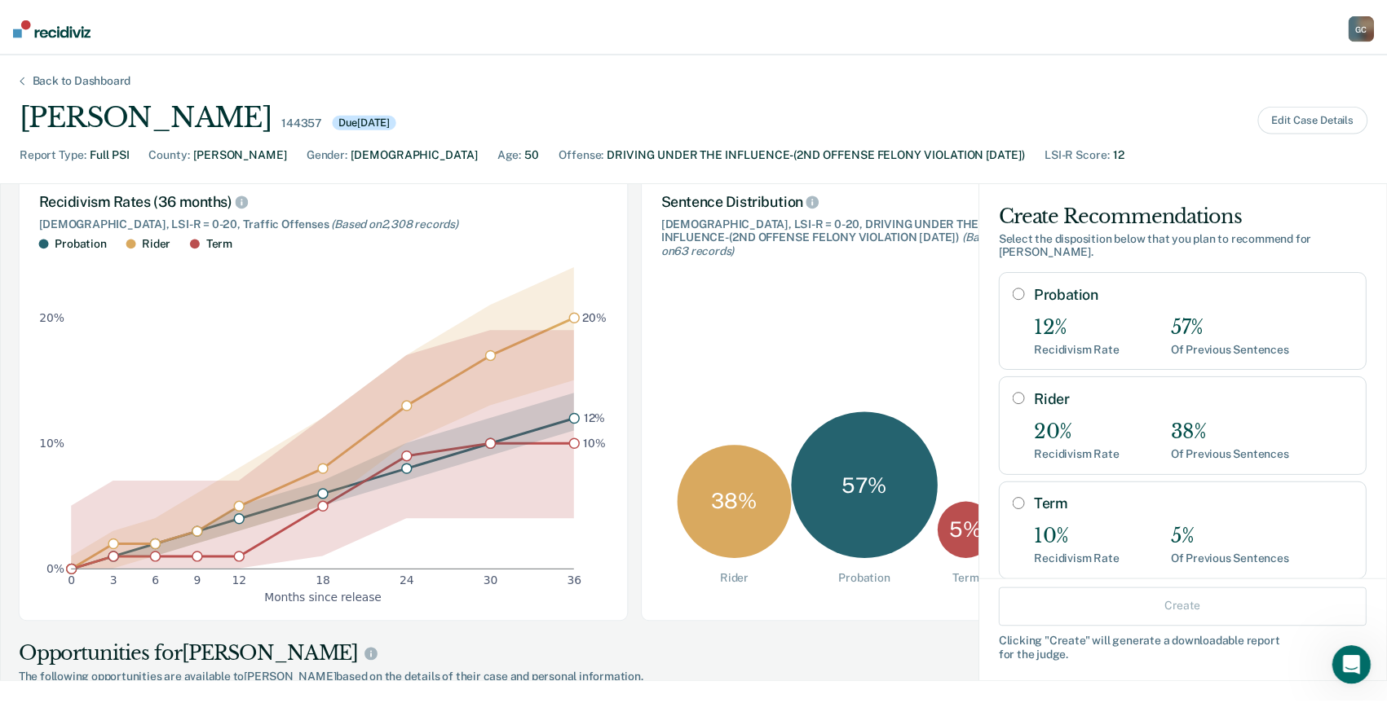
scroll to position [82, 0]
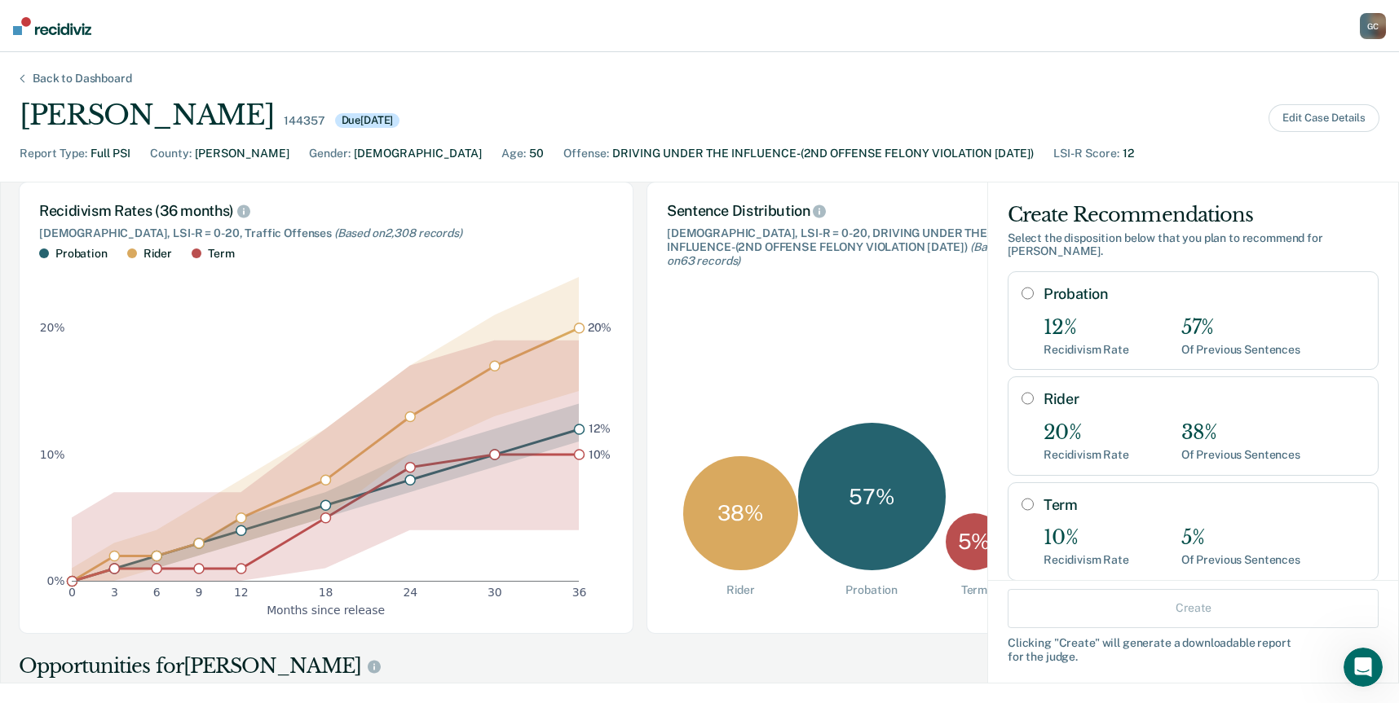
click at [1021, 289] on input "Probation" at bounding box center [1027, 293] width 12 height 13
radio input "true"
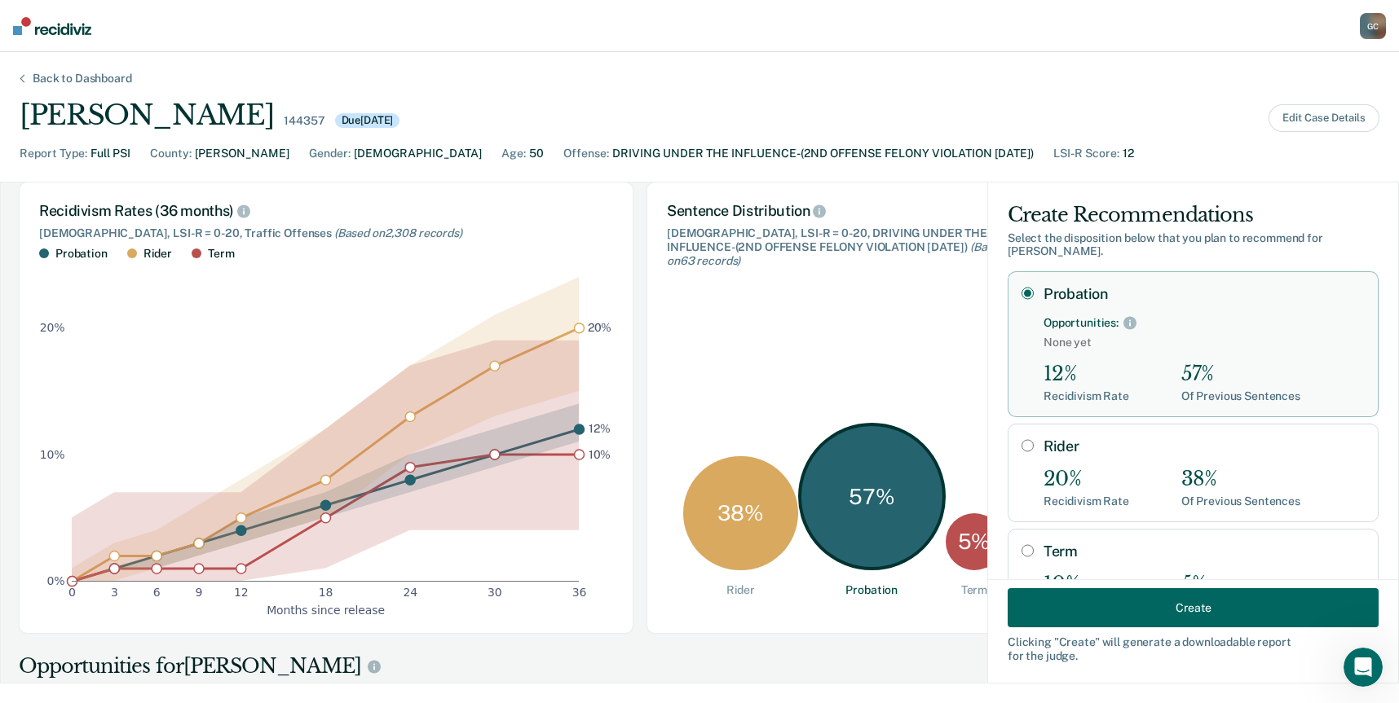
click at [1091, 606] on button "Create" at bounding box center [1193, 608] width 371 height 39
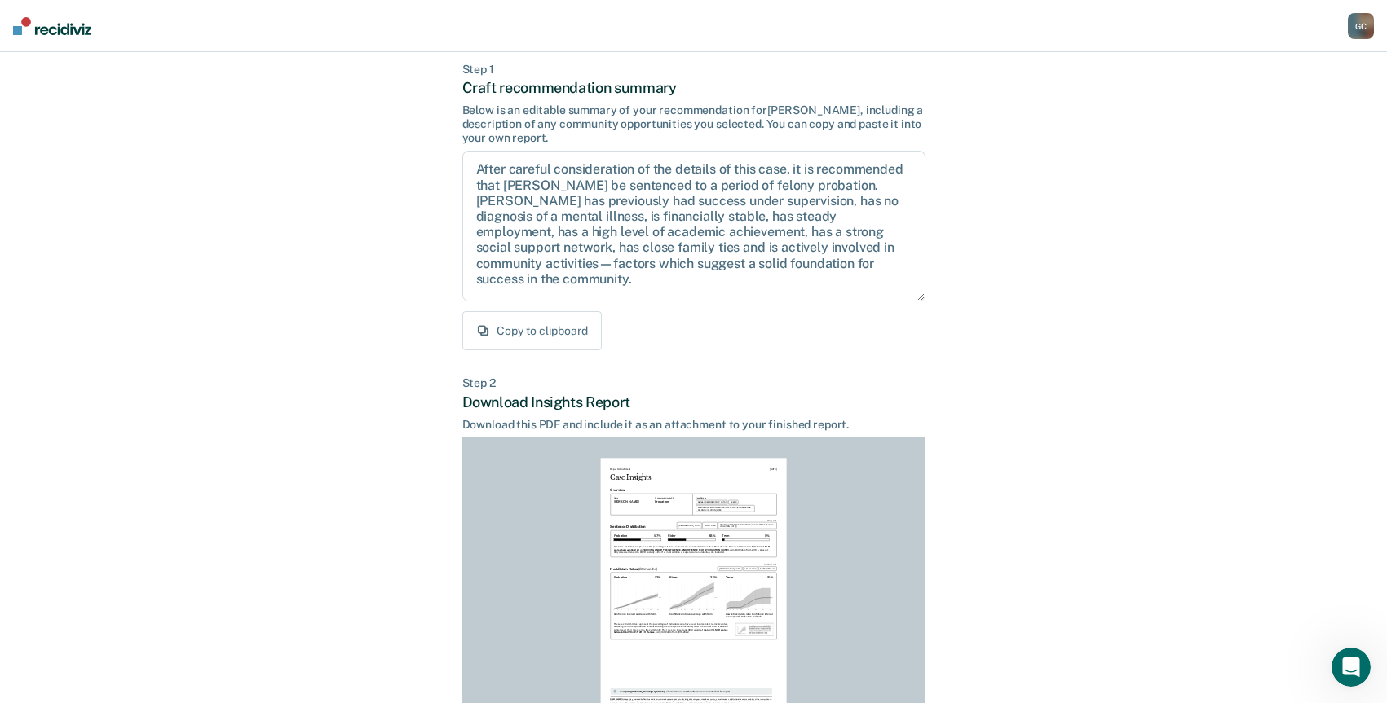
scroll to position [226, 0]
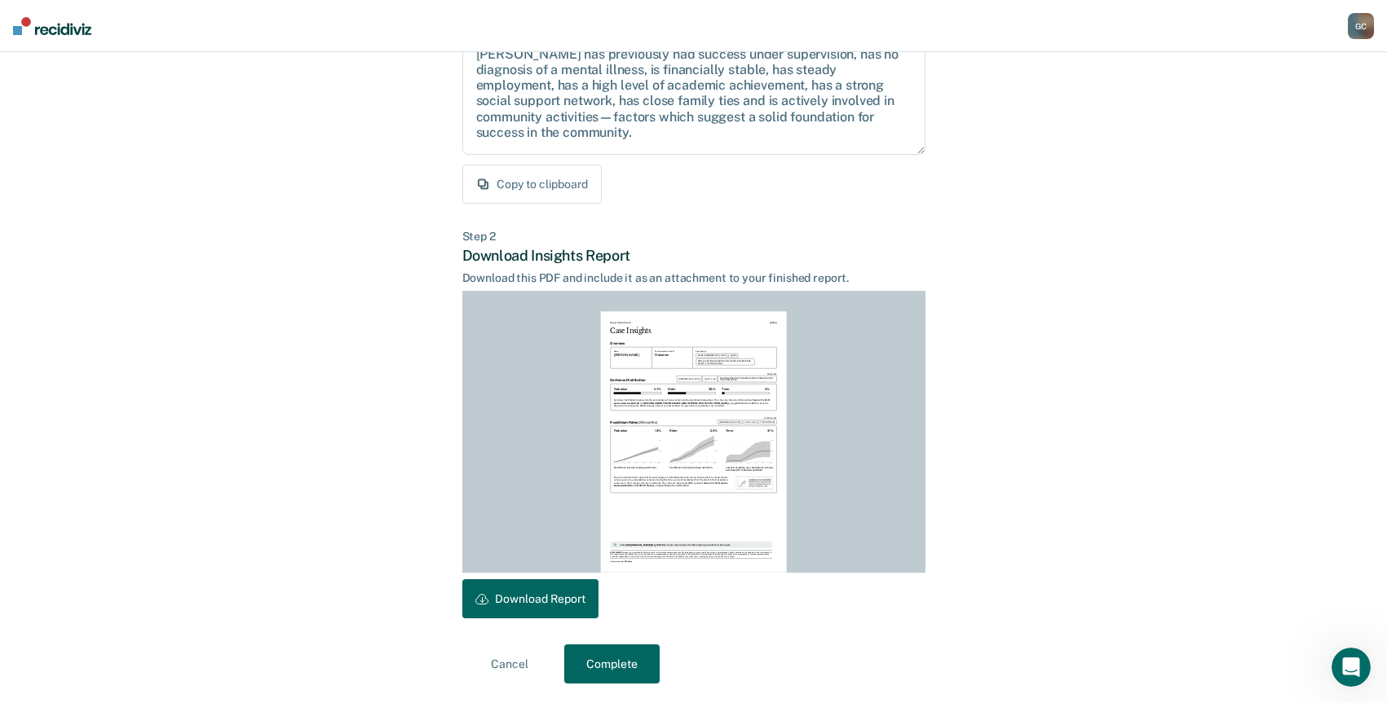
click at [513, 597] on button "Download Report" at bounding box center [530, 599] width 136 height 39
click at [596, 663] on button "Complete" at bounding box center [611, 664] width 95 height 39
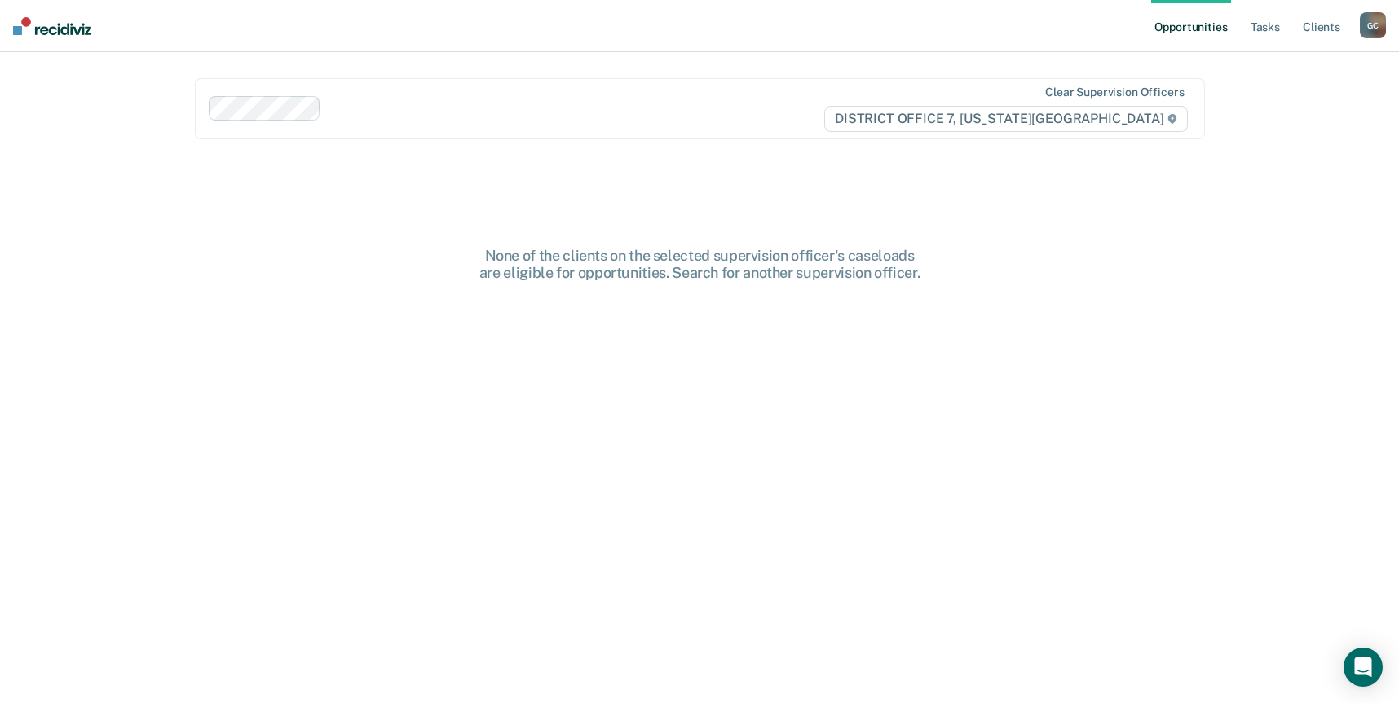
click at [1375, 25] on div "G C" at bounding box center [1373, 25] width 26 height 26
click at [1330, 82] on link "Go to PSI Case Dashboard" at bounding box center [1305, 87] width 136 height 14
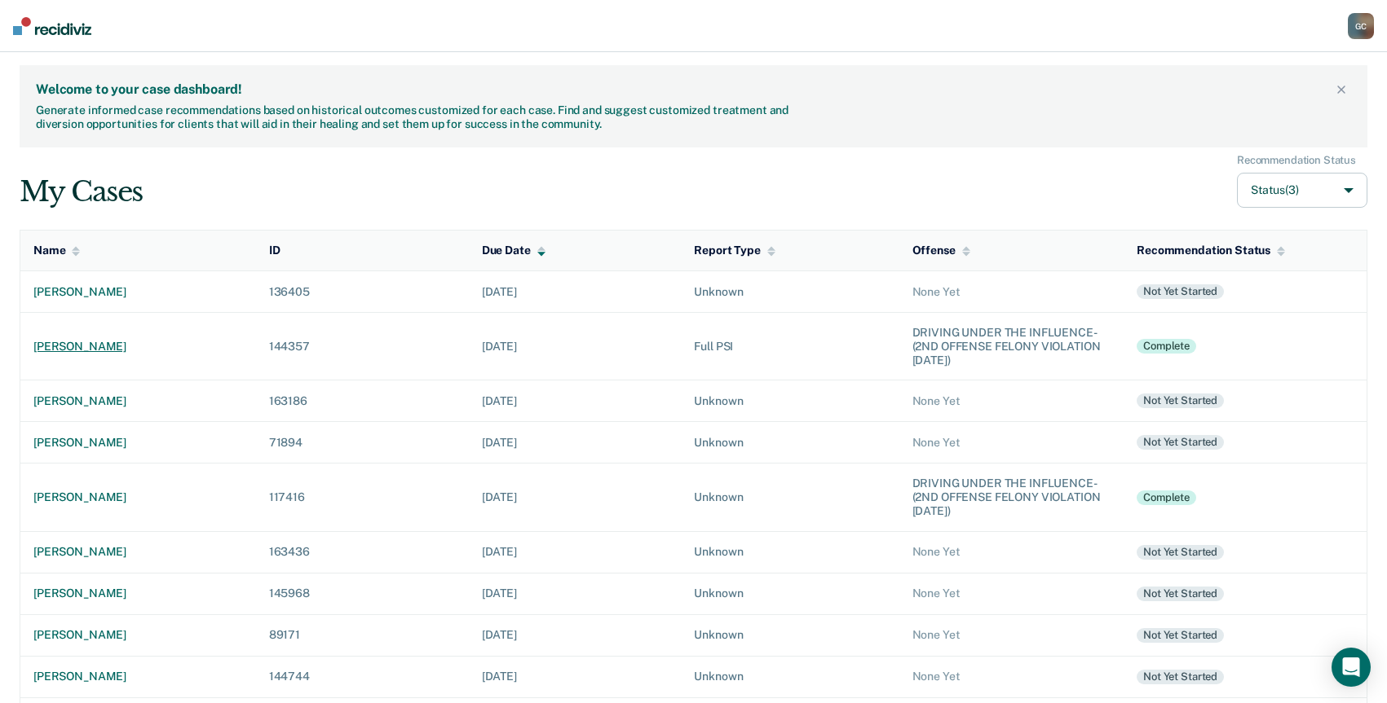
click at [74, 342] on div "[PERSON_NAME]" at bounding box center [137, 347] width 209 height 14
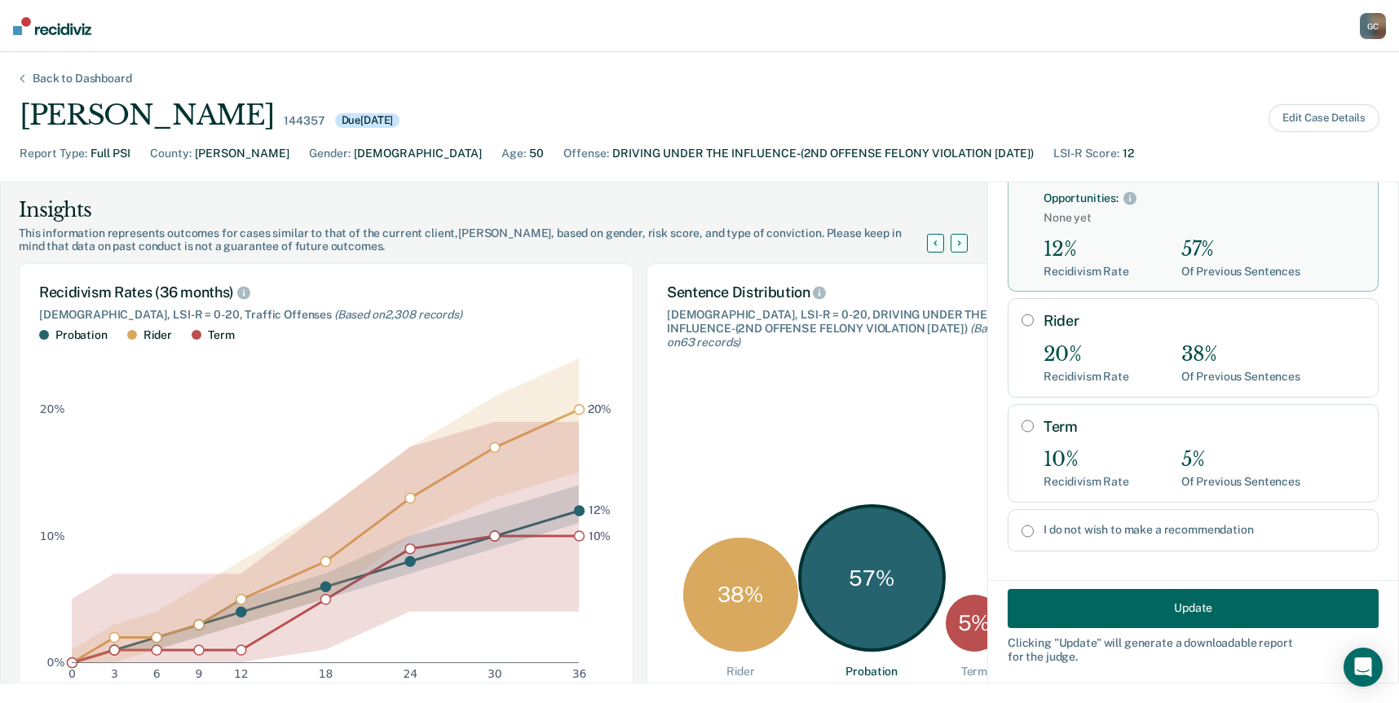
scroll to position [138, 0]
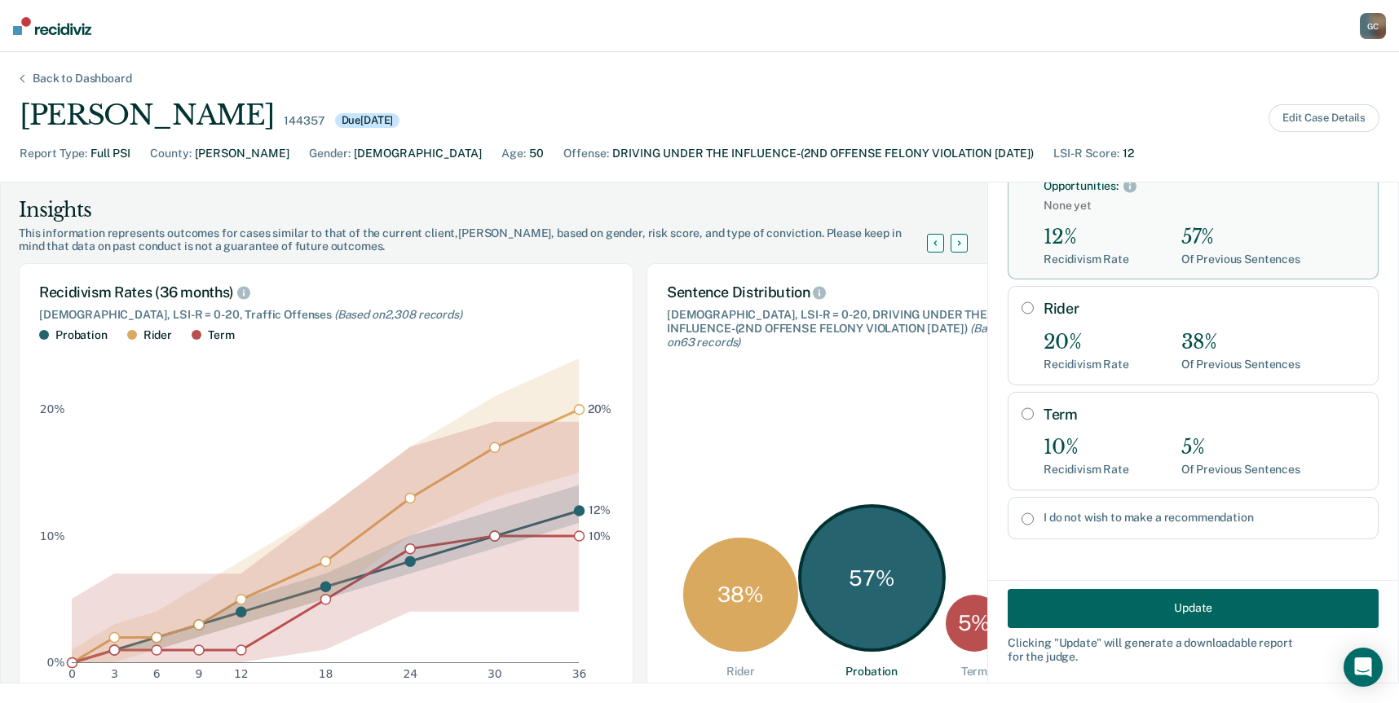
click at [1021, 307] on input "Rider" at bounding box center [1027, 308] width 12 height 13
radio input "true"
radio input "false"
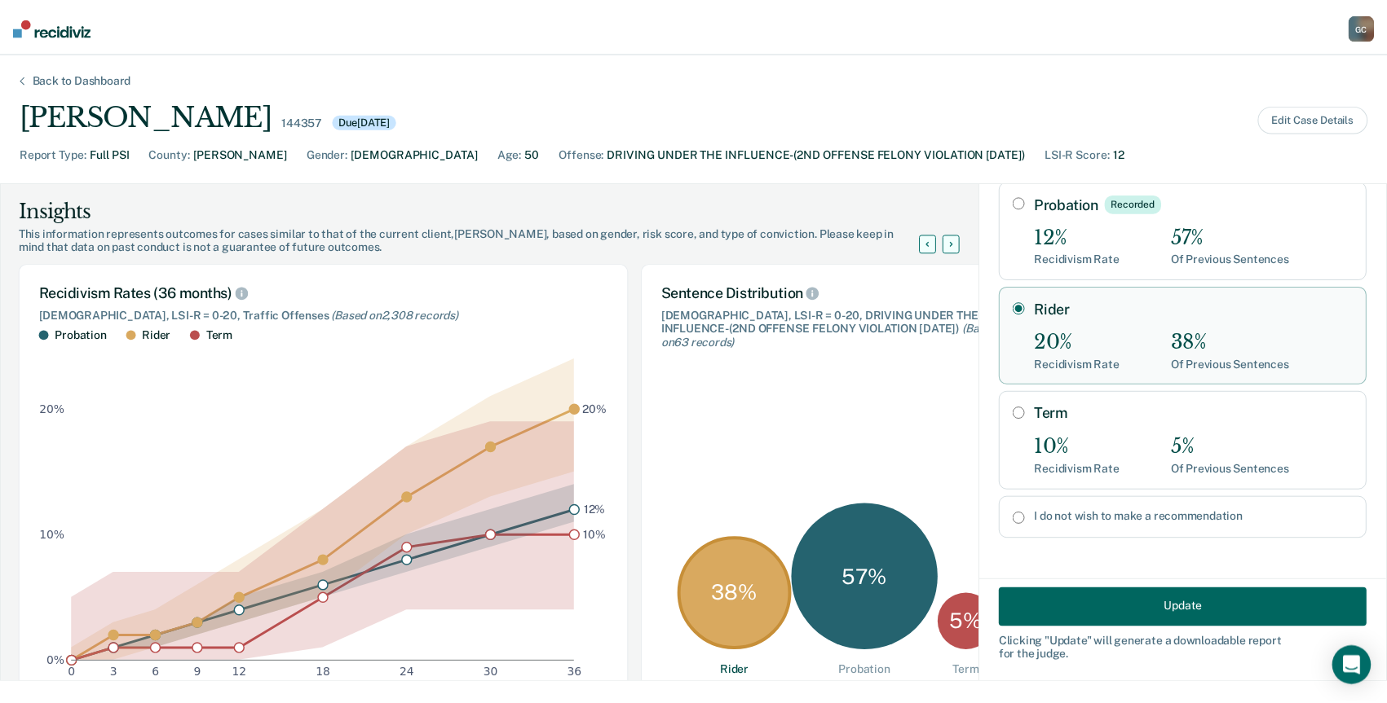
scroll to position [82, 0]
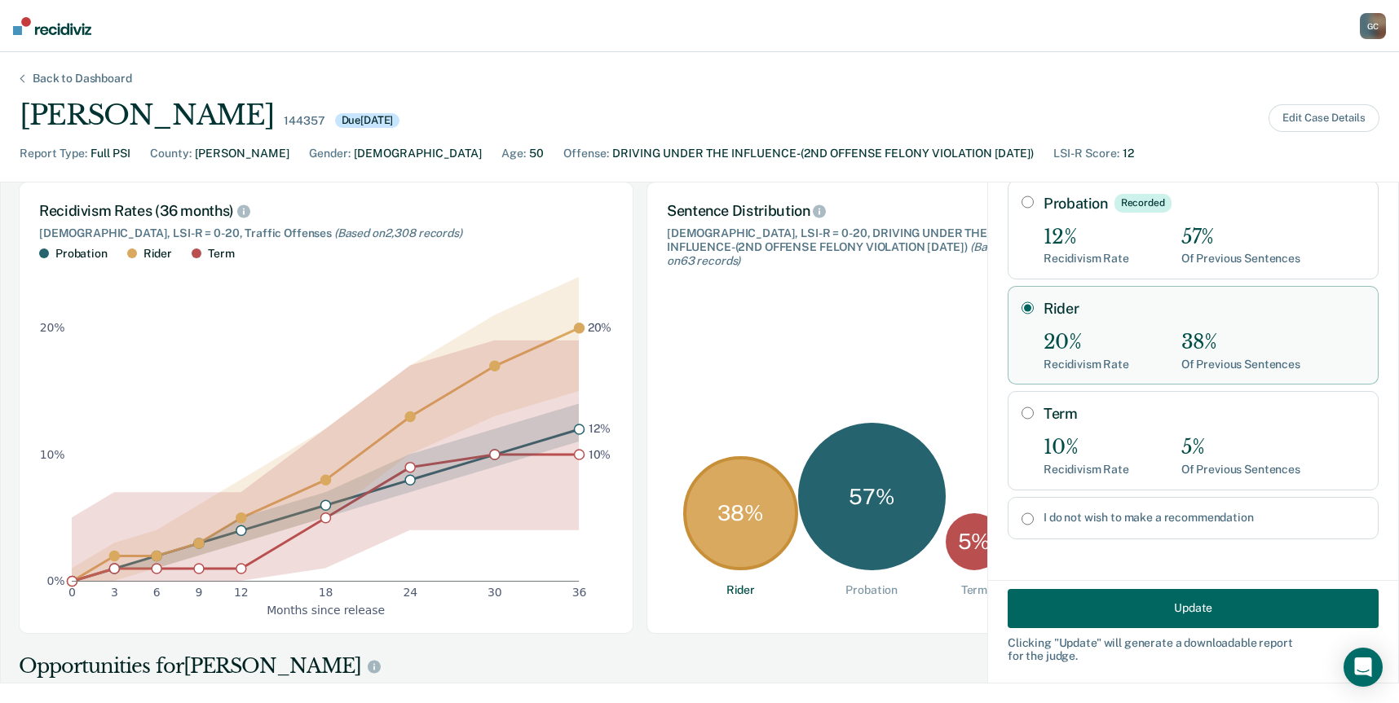
click at [1070, 610] on button "Update" at bounding box center [1193, 608] width 371 height 39
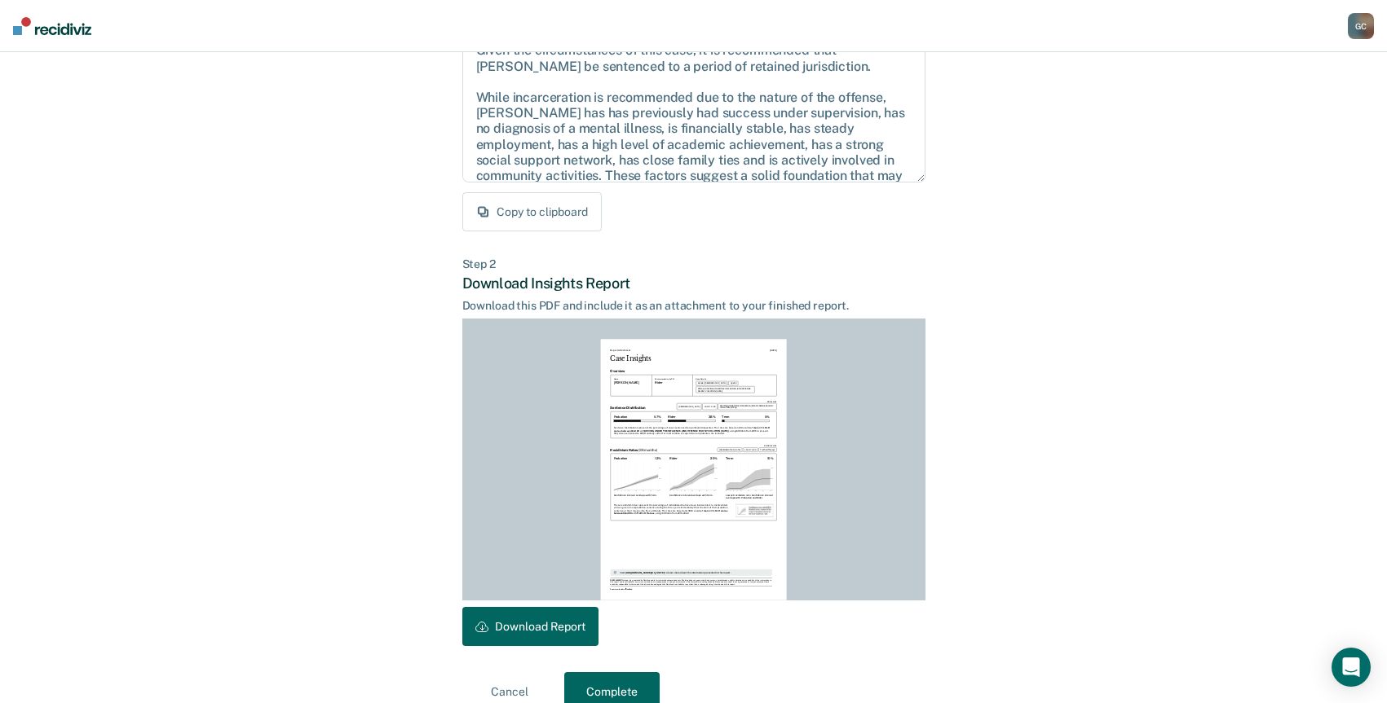
scroll to position [226, 0]
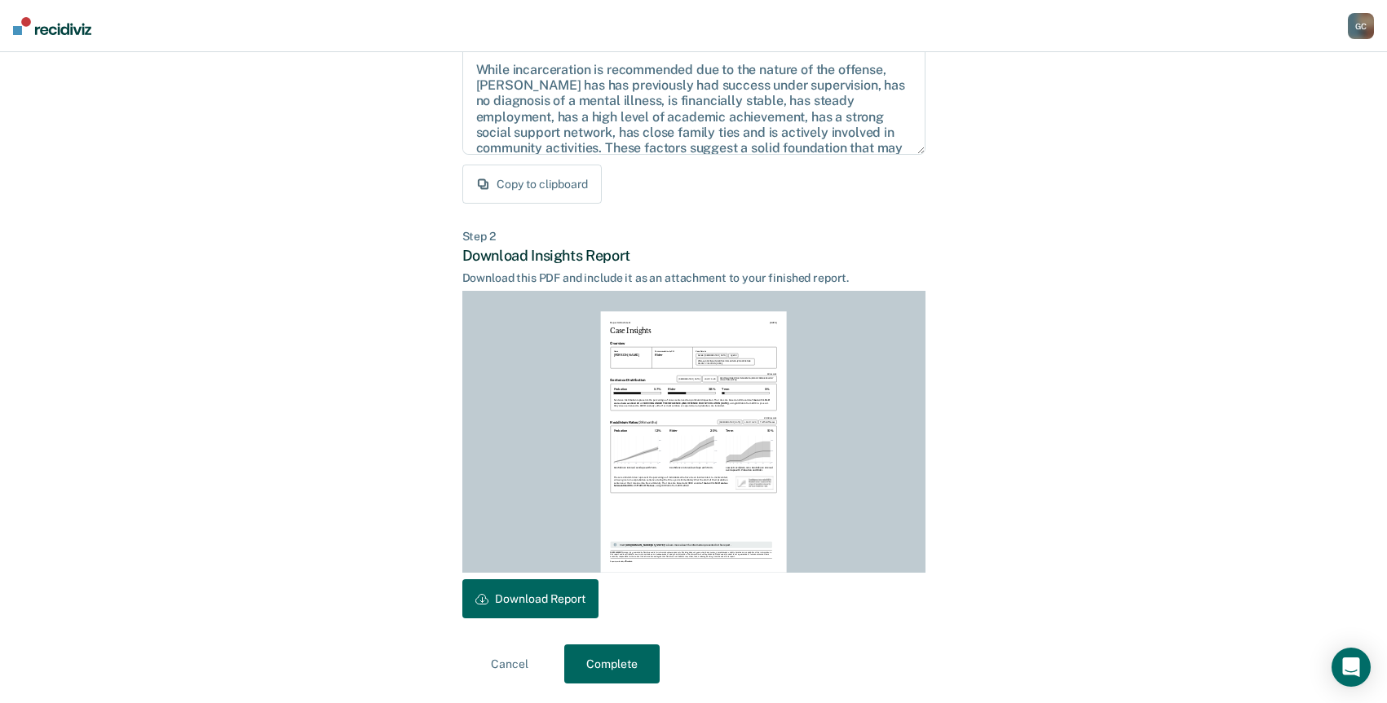
click at [505, 598] on button "Download Report" at bounding box center [530, 599] width 136 height 39
click at [605, 674] on button "Complete" at bounding box center [611, 664] width 95 height 39
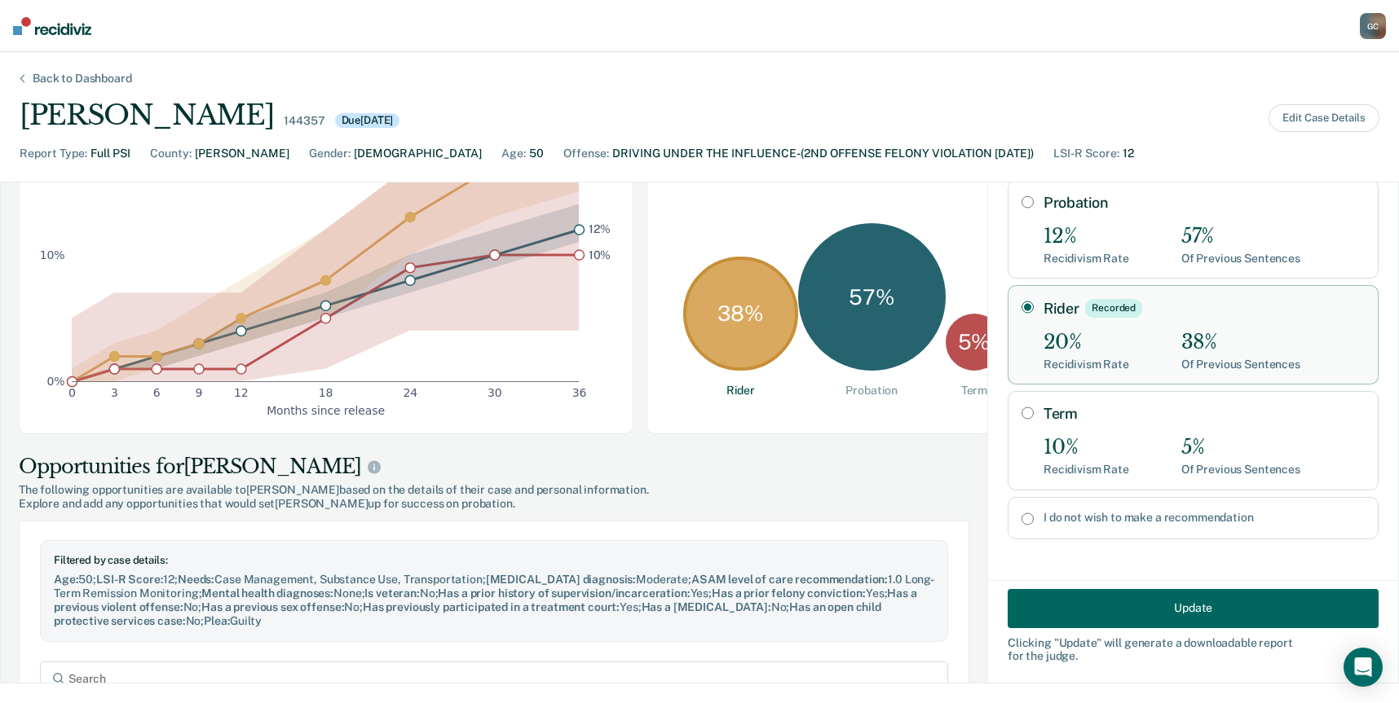
scroll to position [163, 0]
